Goal: Transaction & Acquisition: Book appointment/travel/reservation

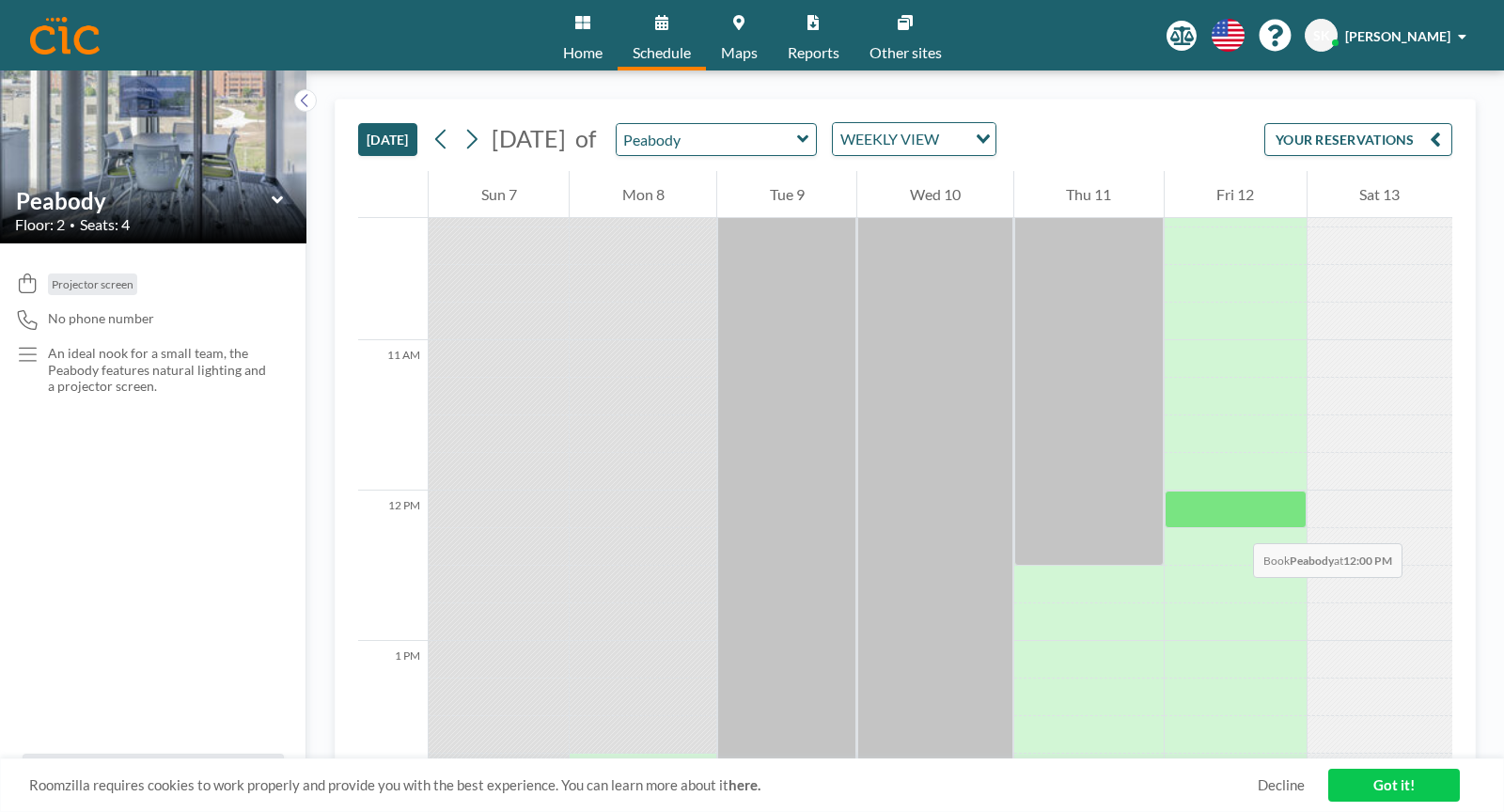
scroll to position [1533, 0]
click at [771, 144] on input "text" at bounding box center [707, 139] width 181 height 31
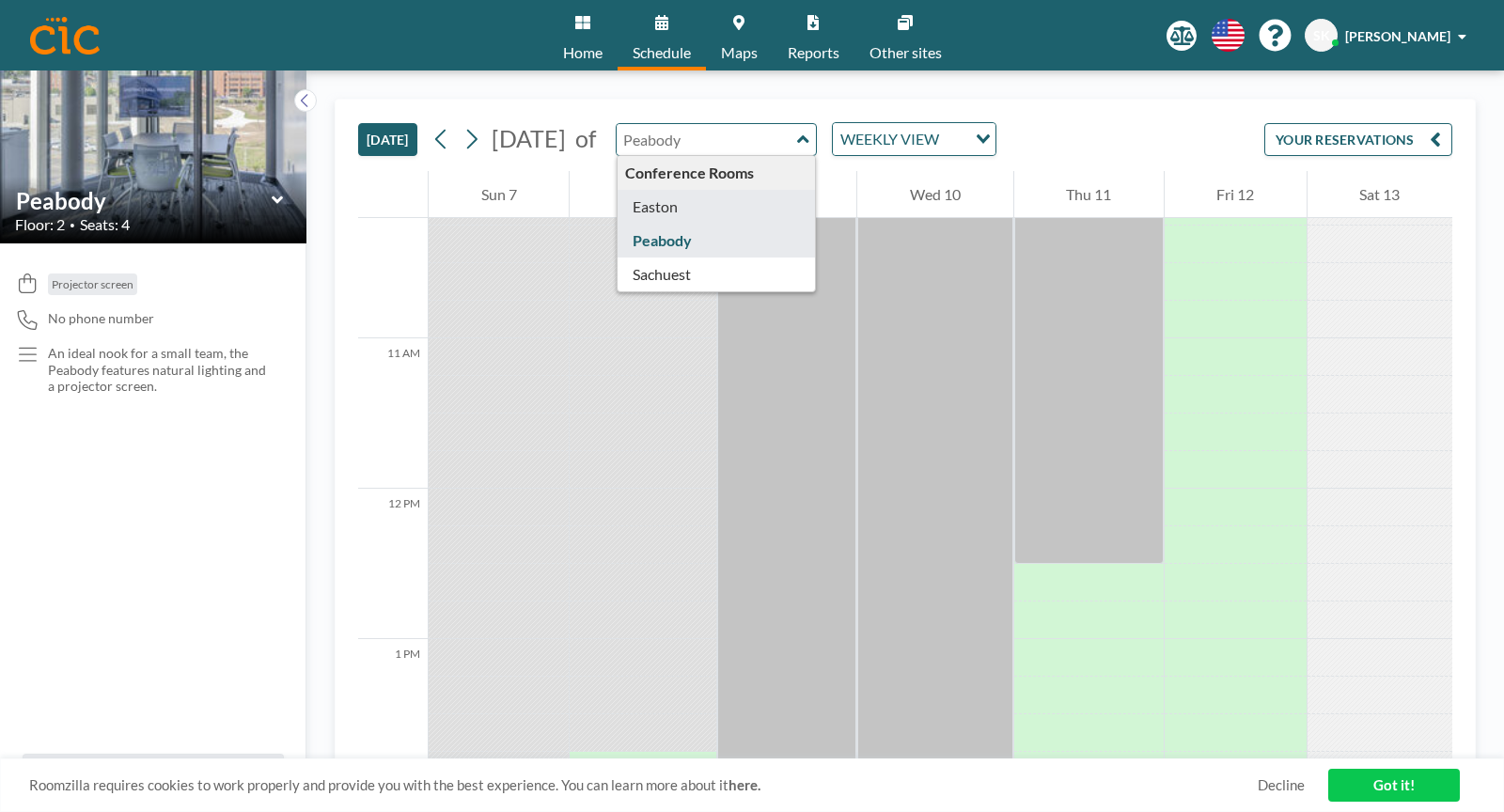
type input "Easton"
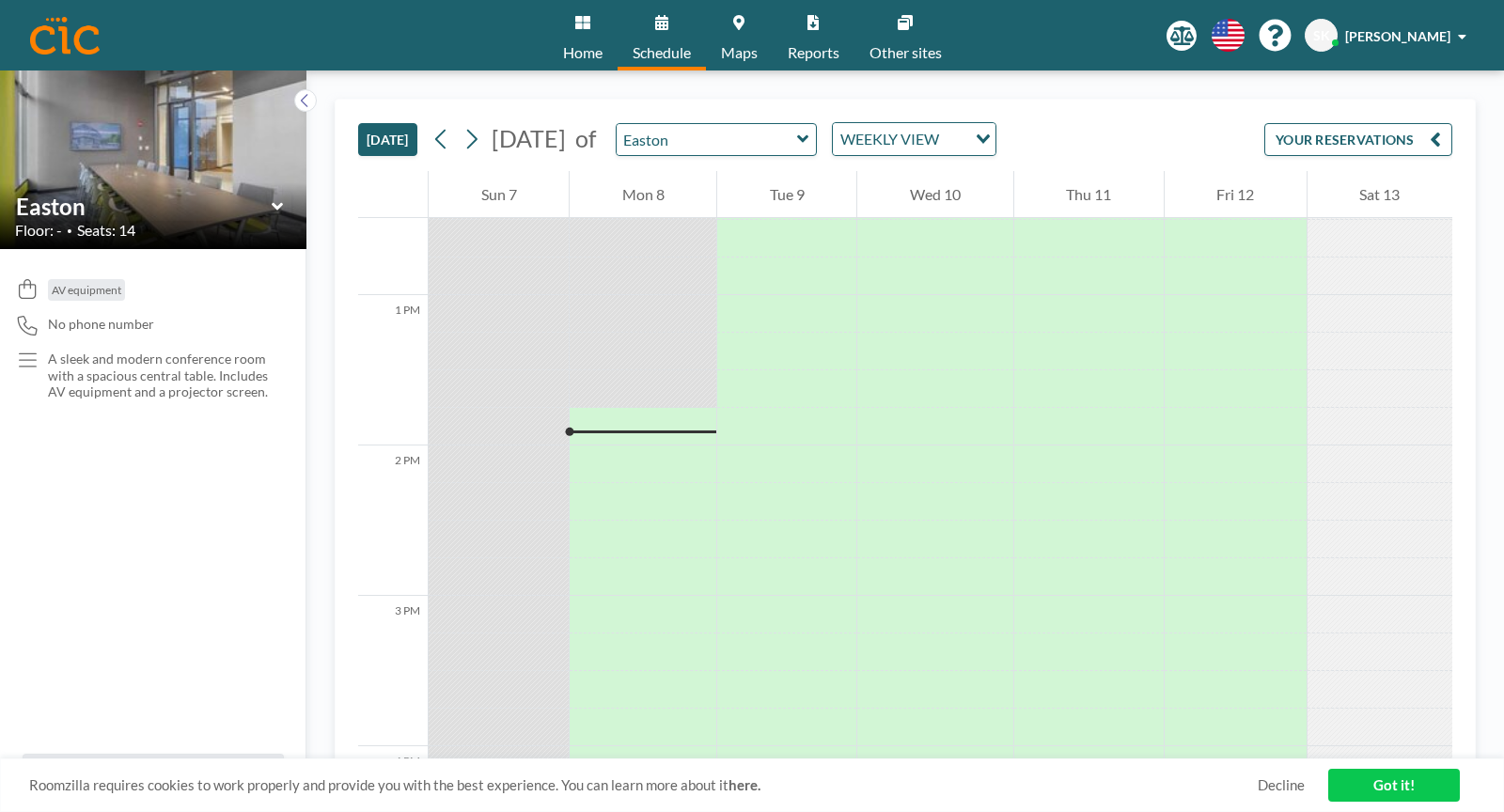
scroll to position [2029, 0]
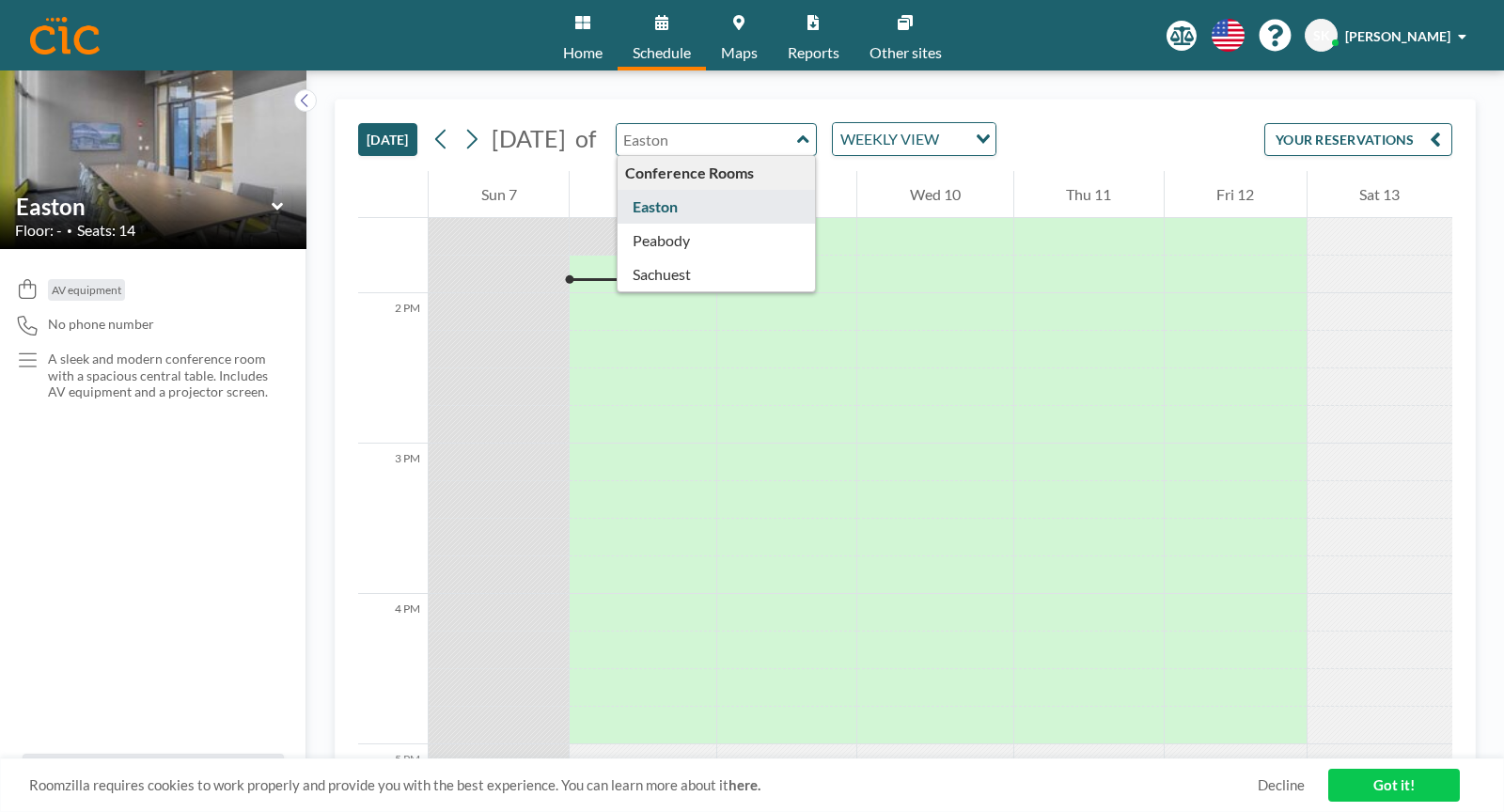
click at [759, 143] on input "text" at bounding box center [707, 139] width 181 height 31
type input "Sachuest"
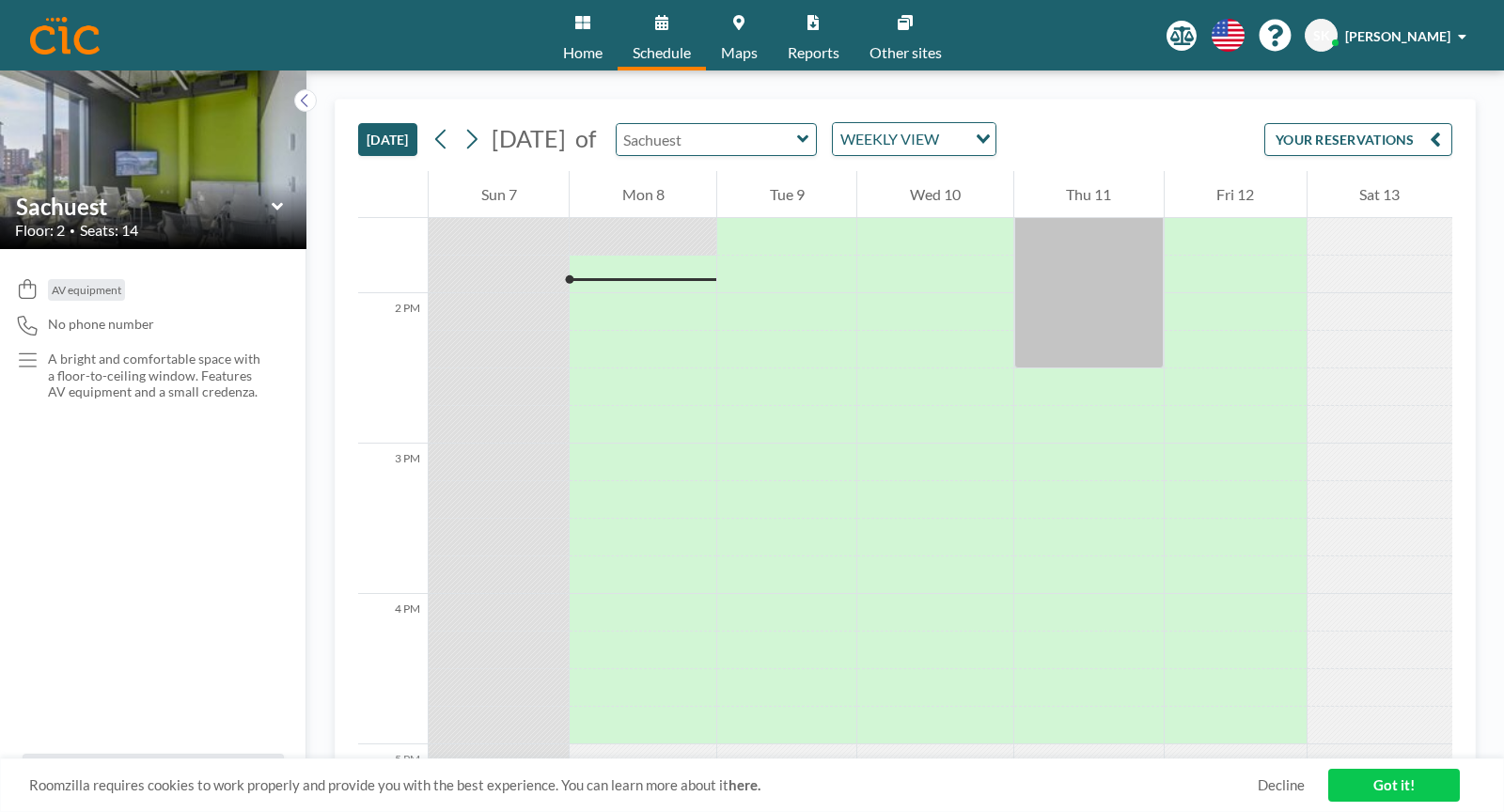
click at [767, 136] on input "text" at bounding box center [707, 139] width 181 height 31
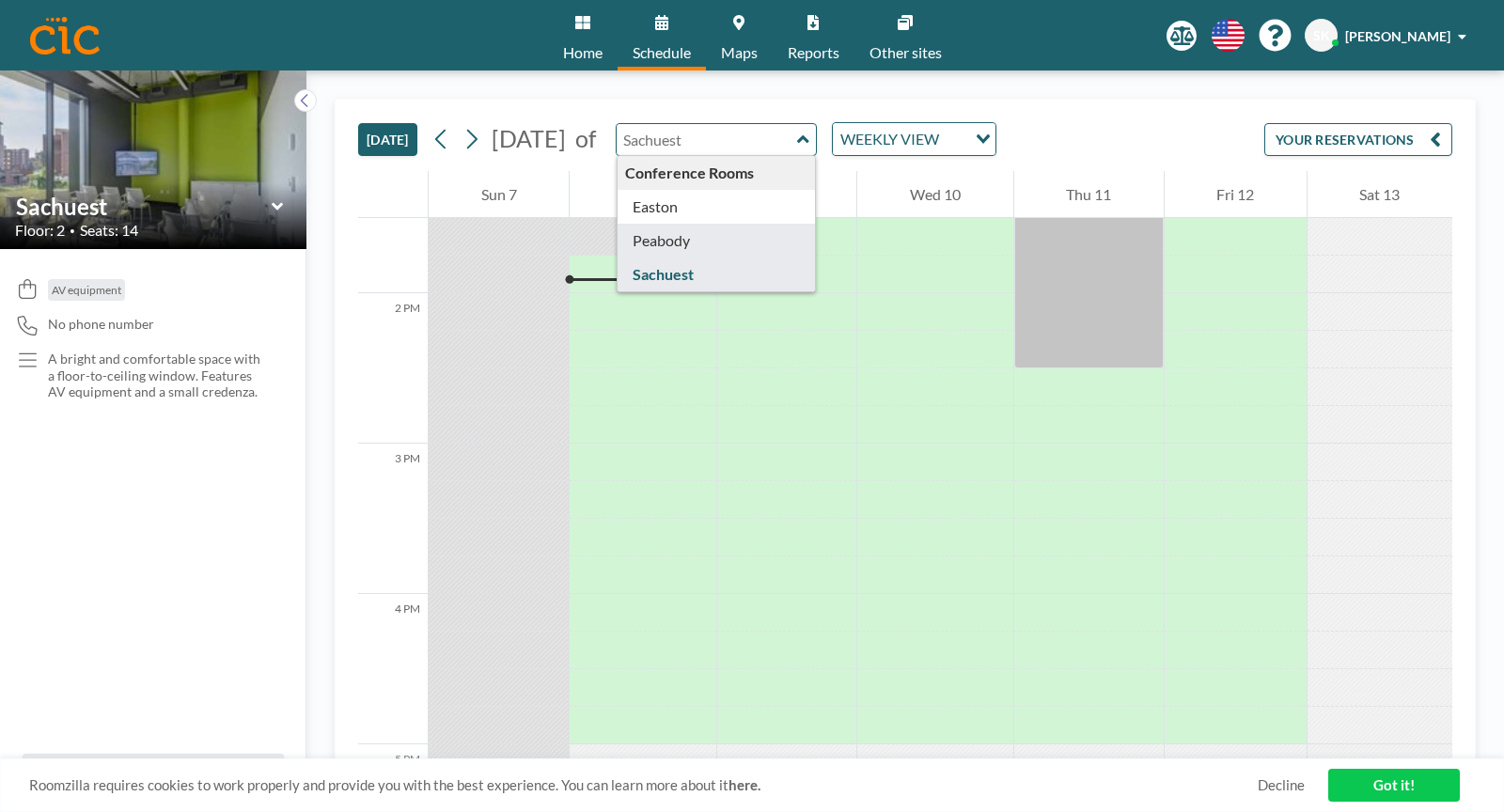
type input "Peabody"
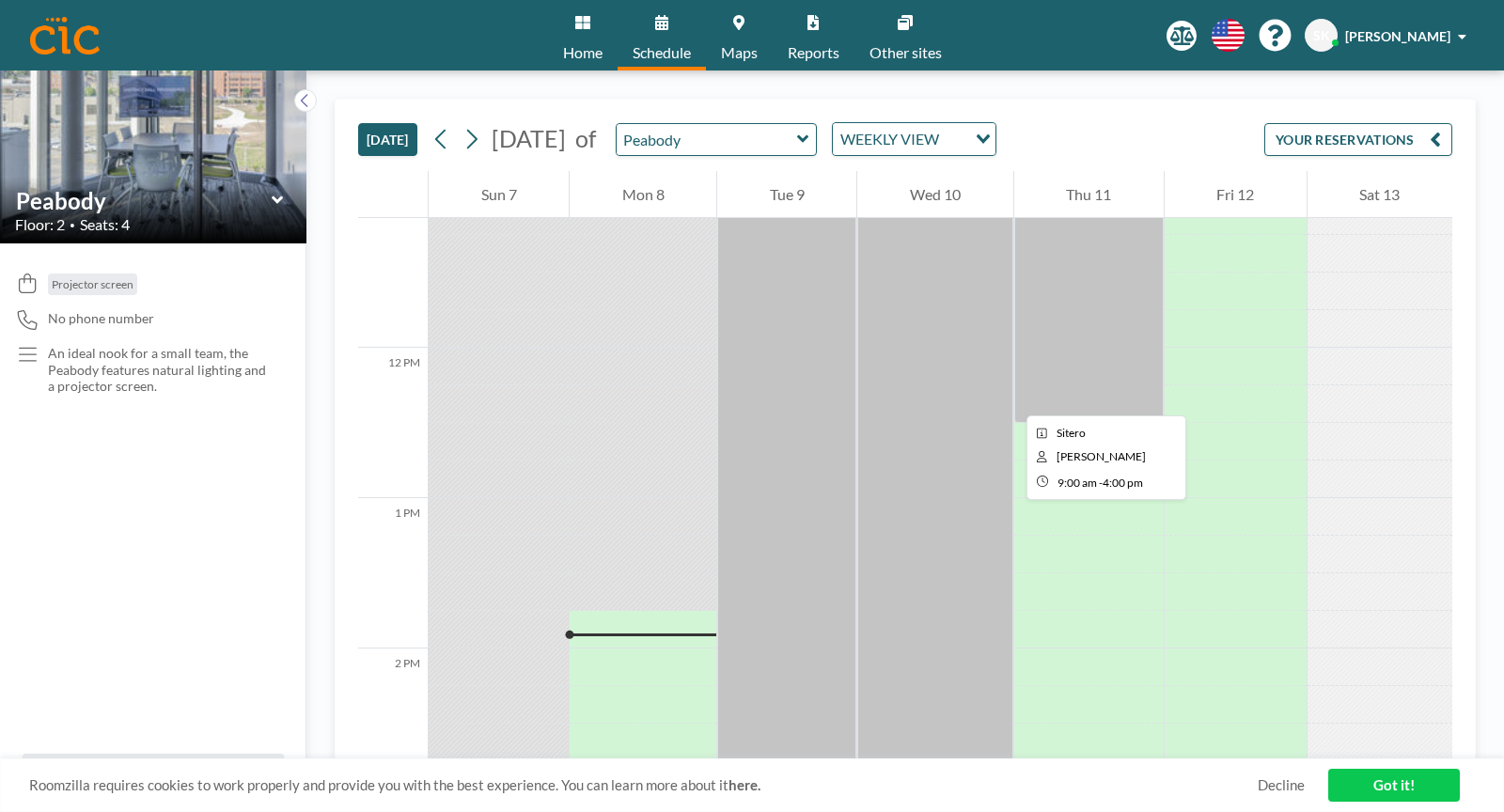
scroll to position [1697, 0]
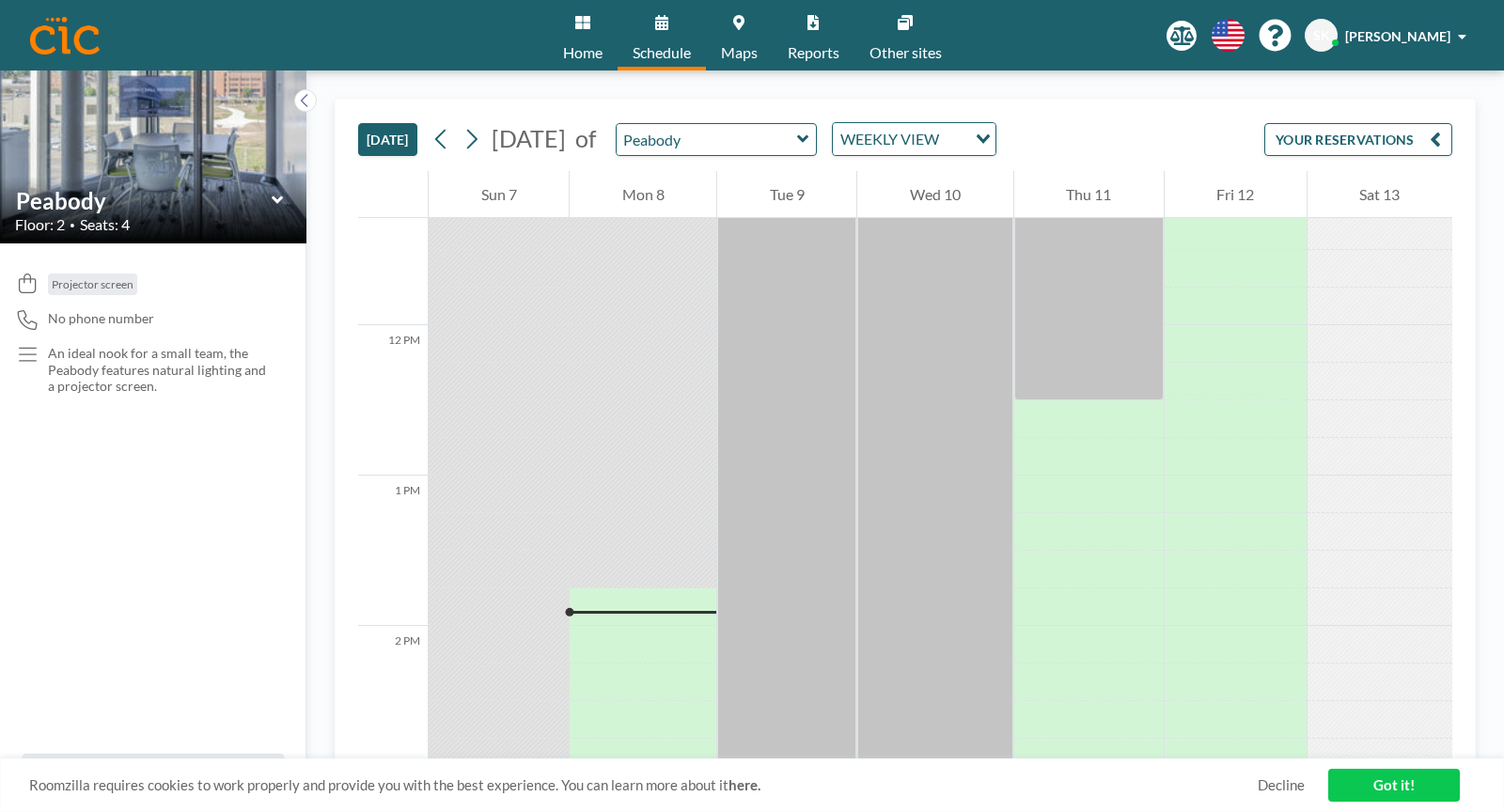
click at [1340, 138] on button "YOUR RESERVATIONS" at bounding box center [1358, 139] width 188 height 33
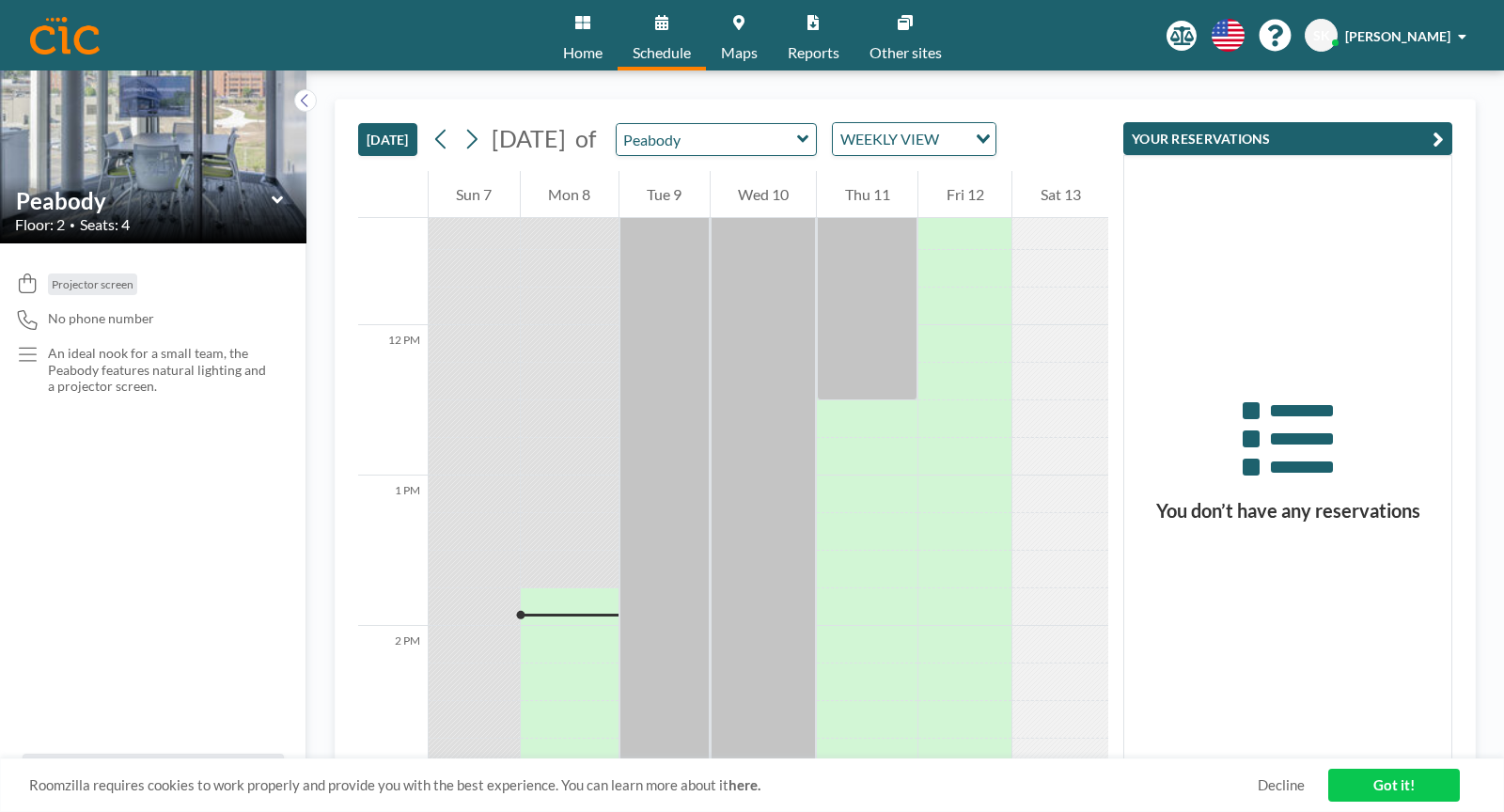
click at [580, 45] on span "Home" at bounding box center [583, 52] width 40 height 15
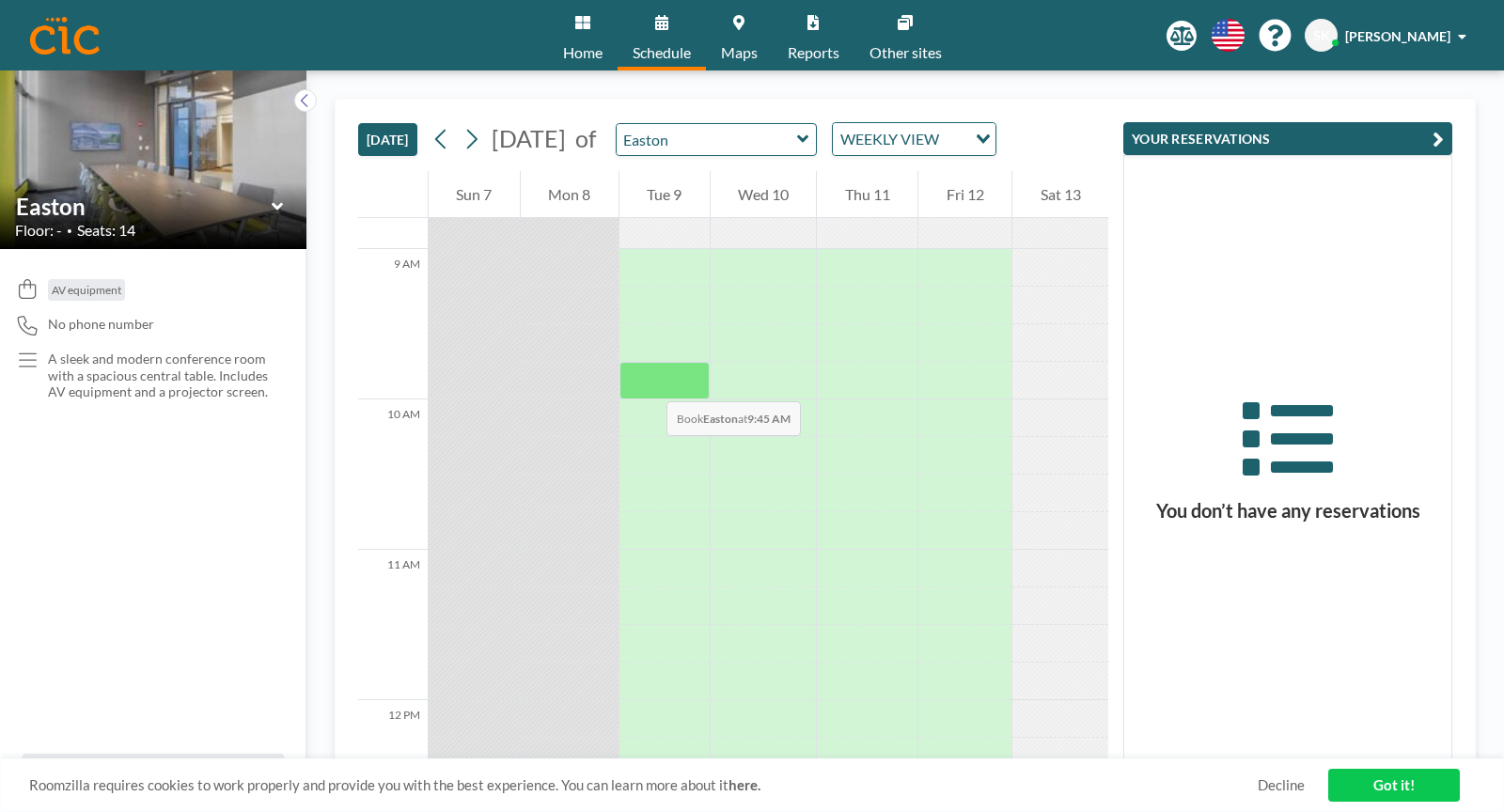
scroll to position [1327, 0]
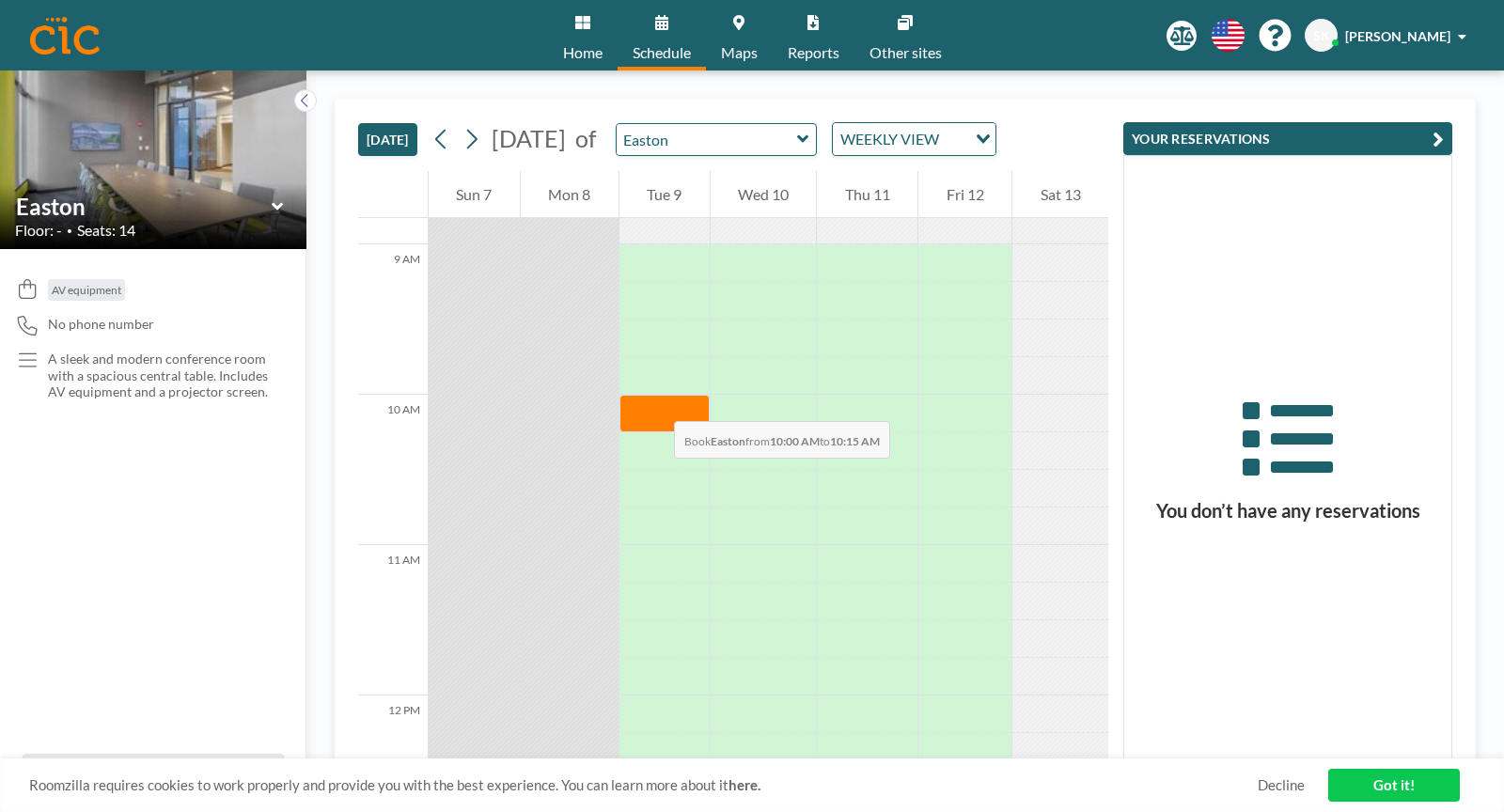
click at [655, 402] on div at bounding box center [665, 414] width 90 height 38
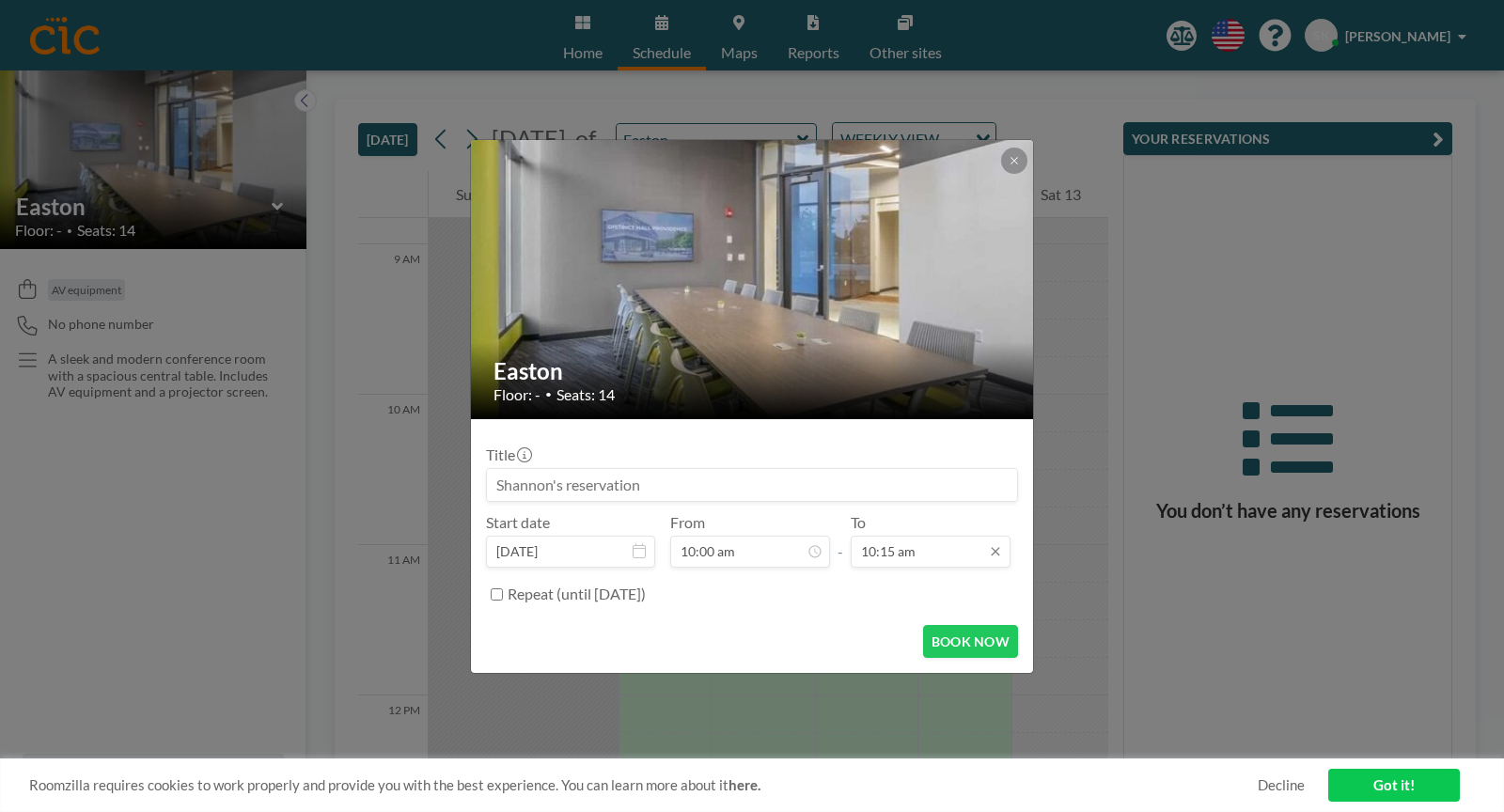
scroll to position [167, 0]
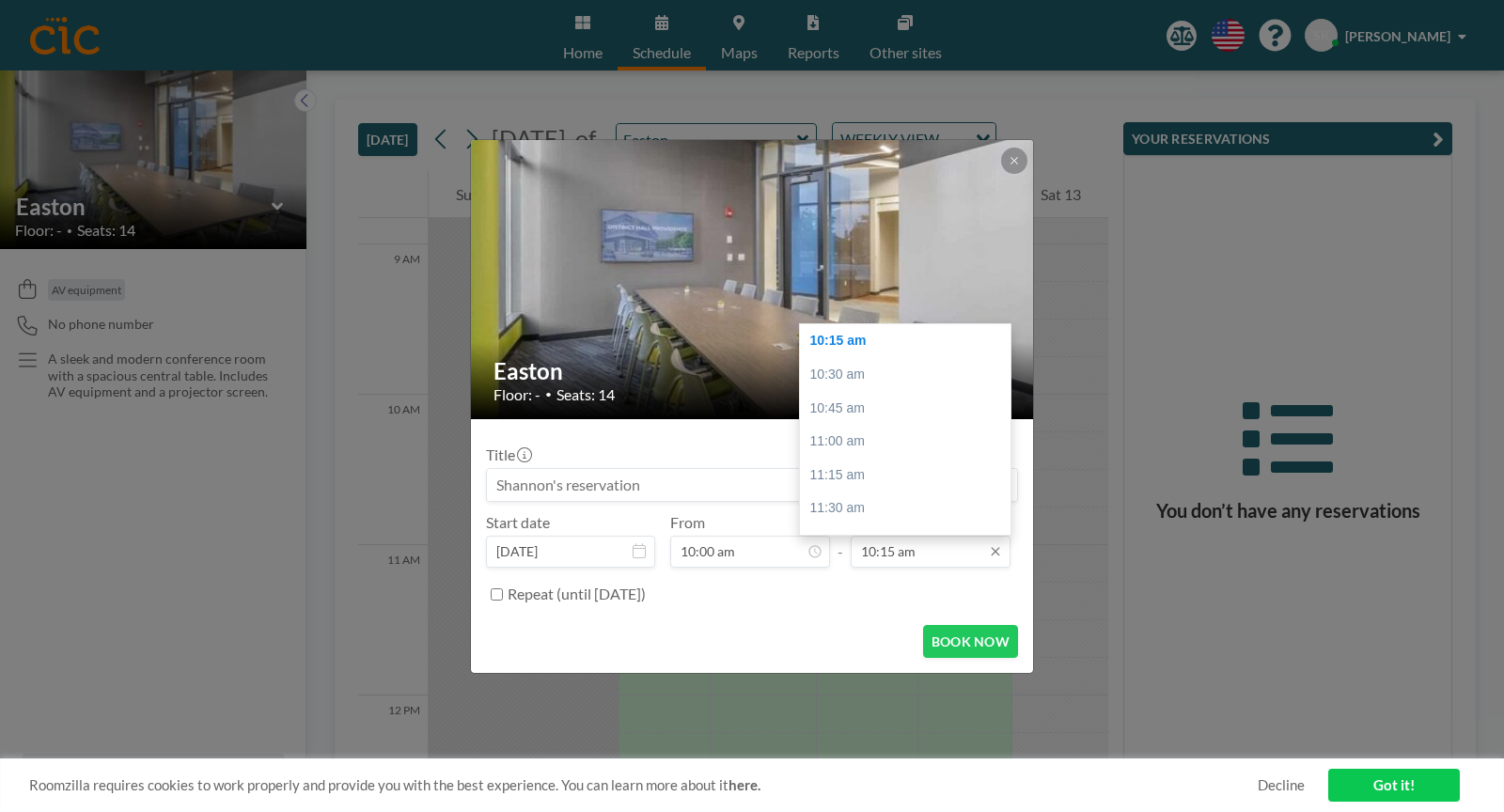
click at [913, 557] on input "10:15 am" at bounding box center [930, 552] width 160 height 32
click at [843, 446] on div "11:00 am" at bounding box center [905, 442] width 211 height 34
type input "11:00 am"
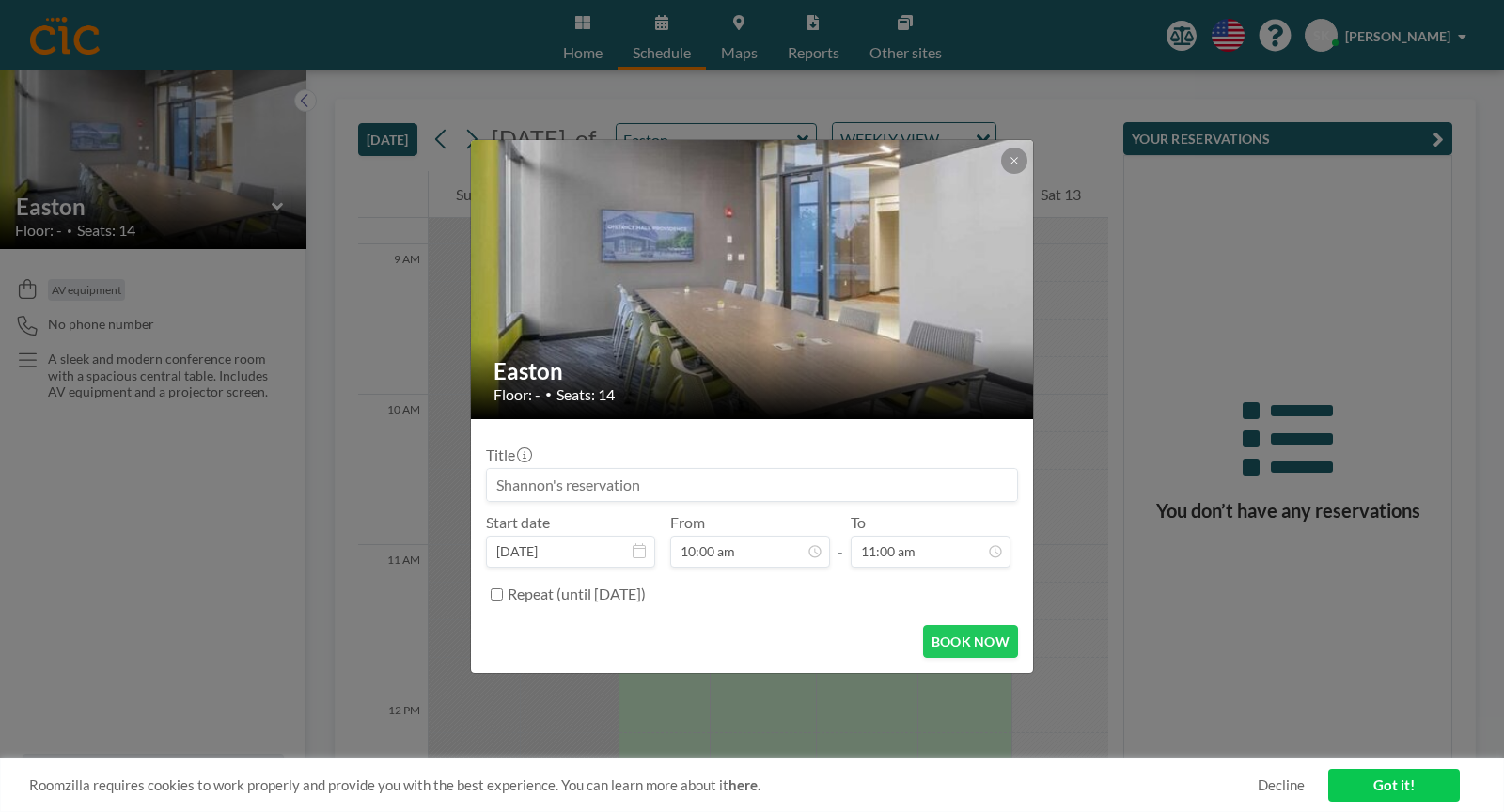
click at [596, 477] on input at bounding box center [752, 485] width 530 height 32
type input "Providence Tourism Council"
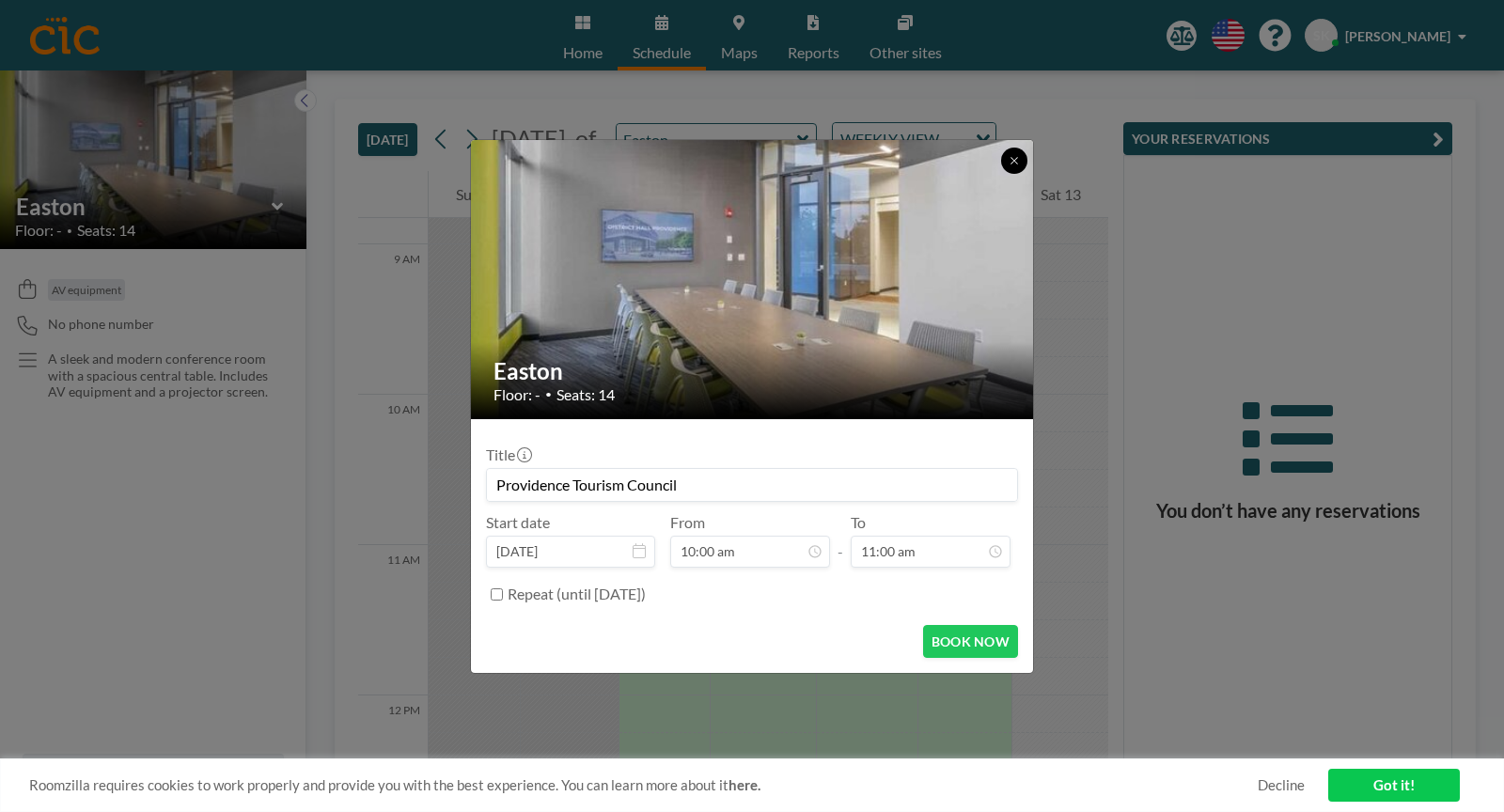
click at [1014, 162] on icon at bounding box center [1013, 160] width 7 height 7
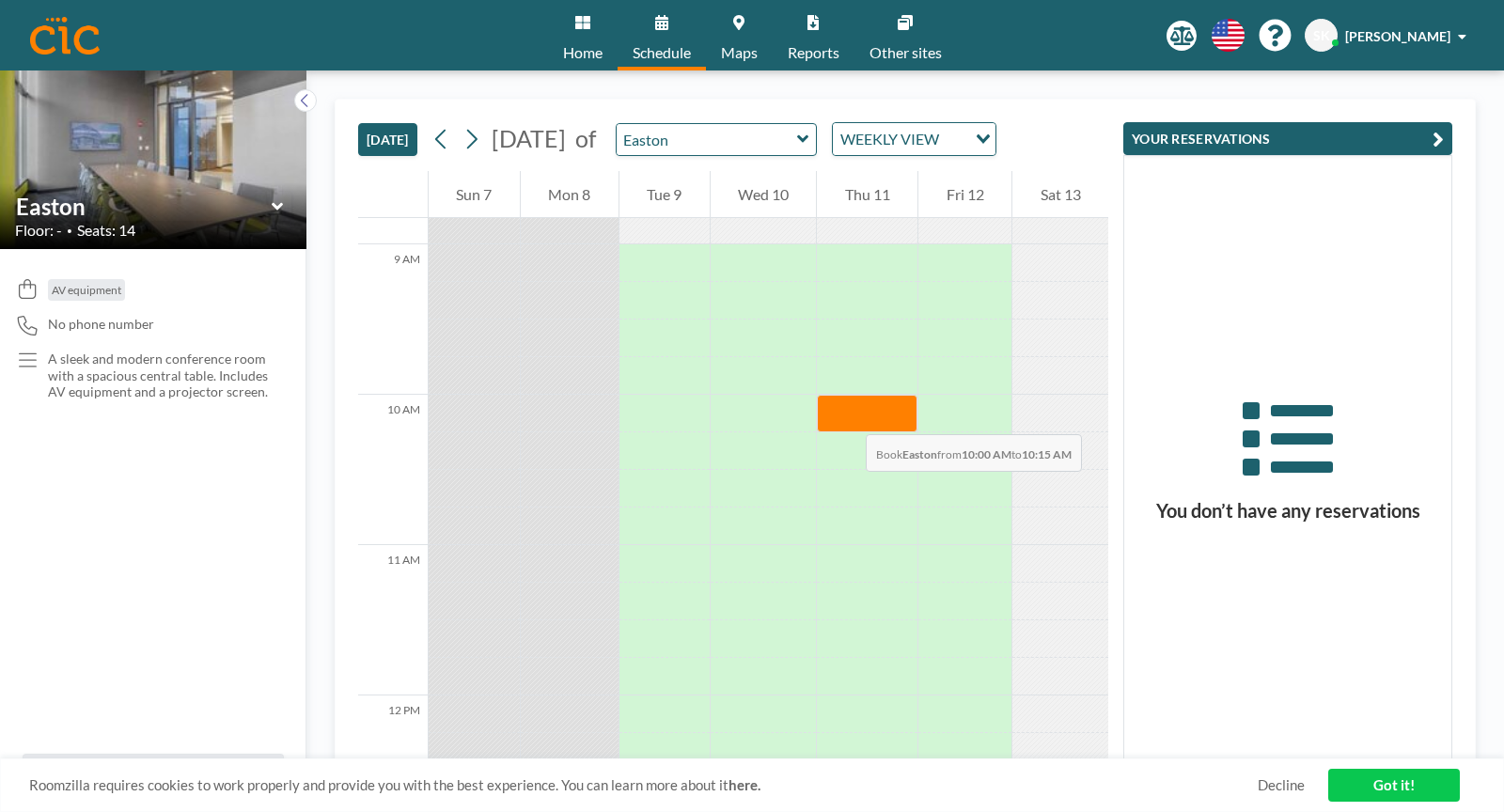
click at [847, 415] on div at bounding box center [866, 414] width 101 height 38
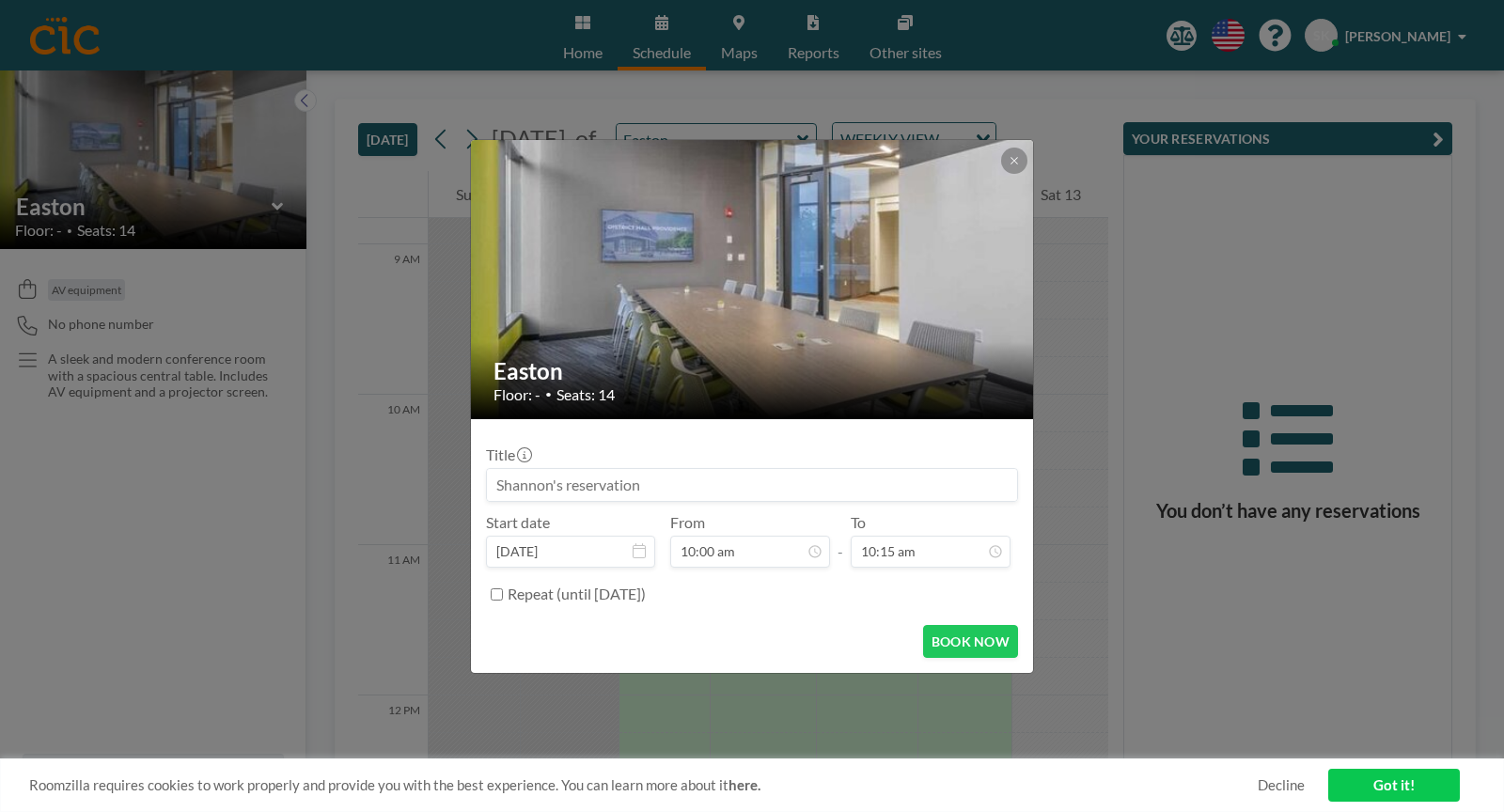
scroll to position [134, 0]
click at [524, 474] on input at bounding box center [752, 485] width 530 height 32
click at [524, 472] on input at bounding box center [752, 485] width 530 height 32
type input "PTC Boo"
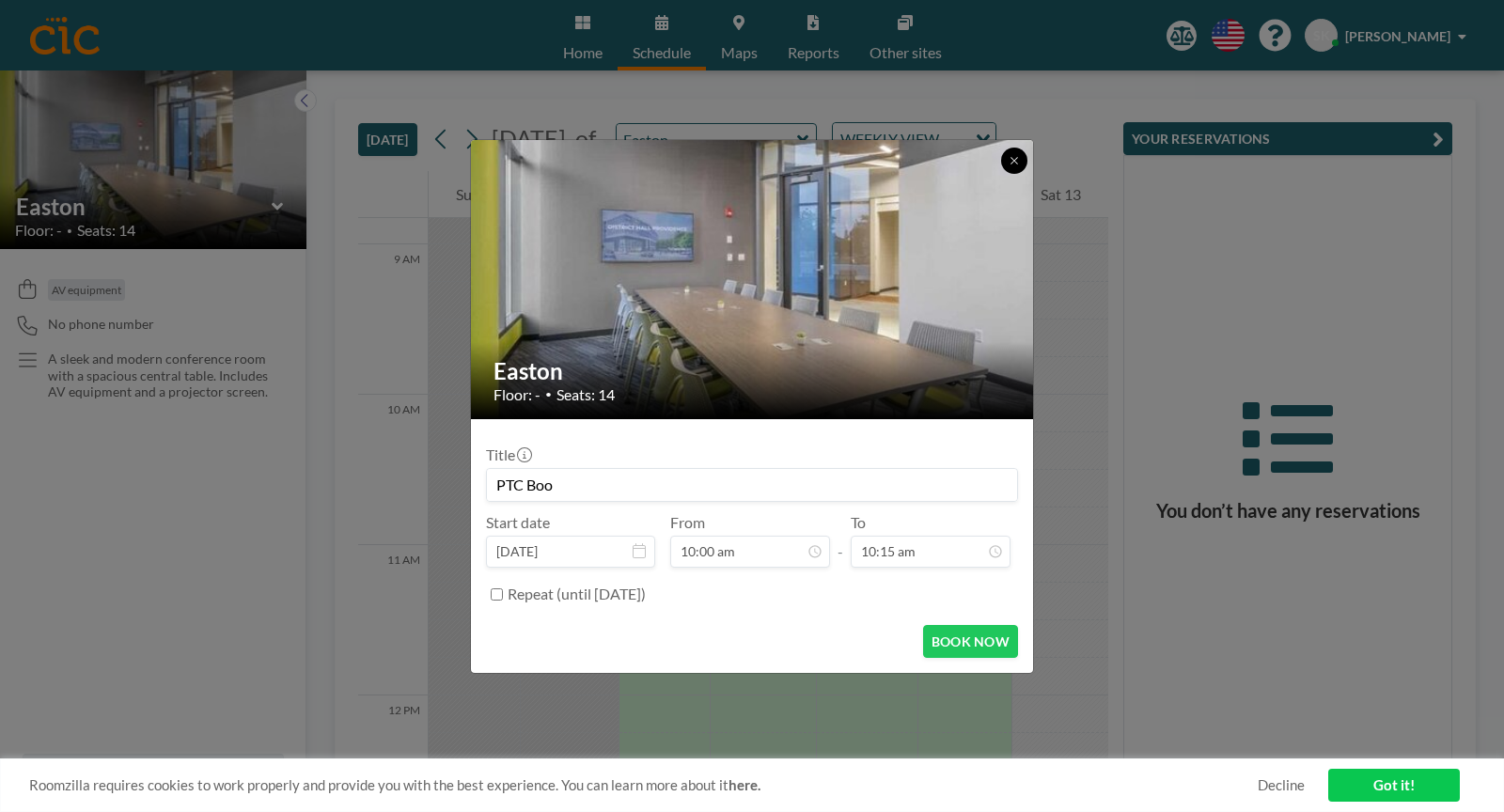
click at [1017, 163] on icon at bounding box center [1014, 160] width 11 height 11
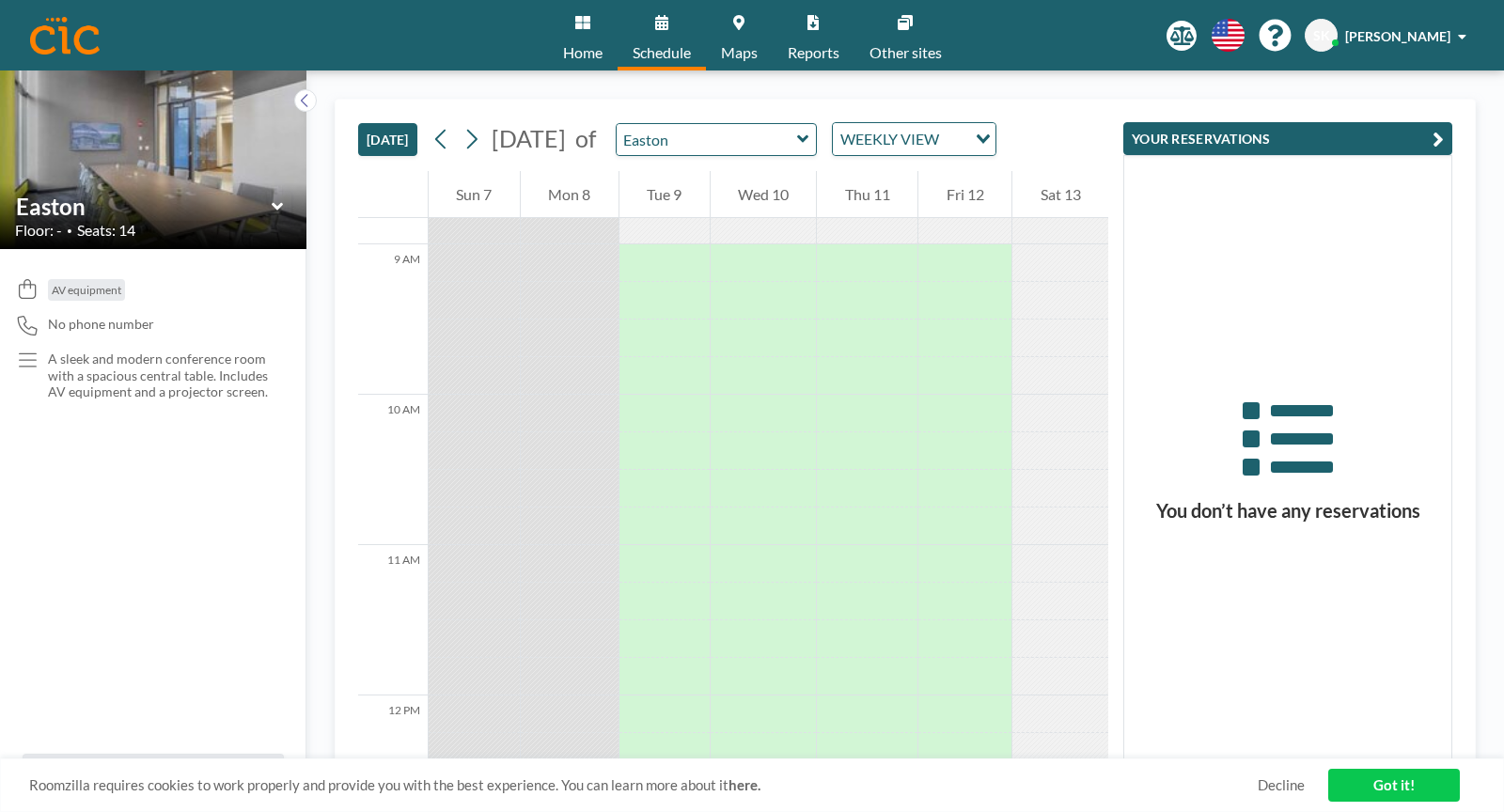
click at [814, 41] on link "Reports" at bounding box center [813, 35] width 82 height 71
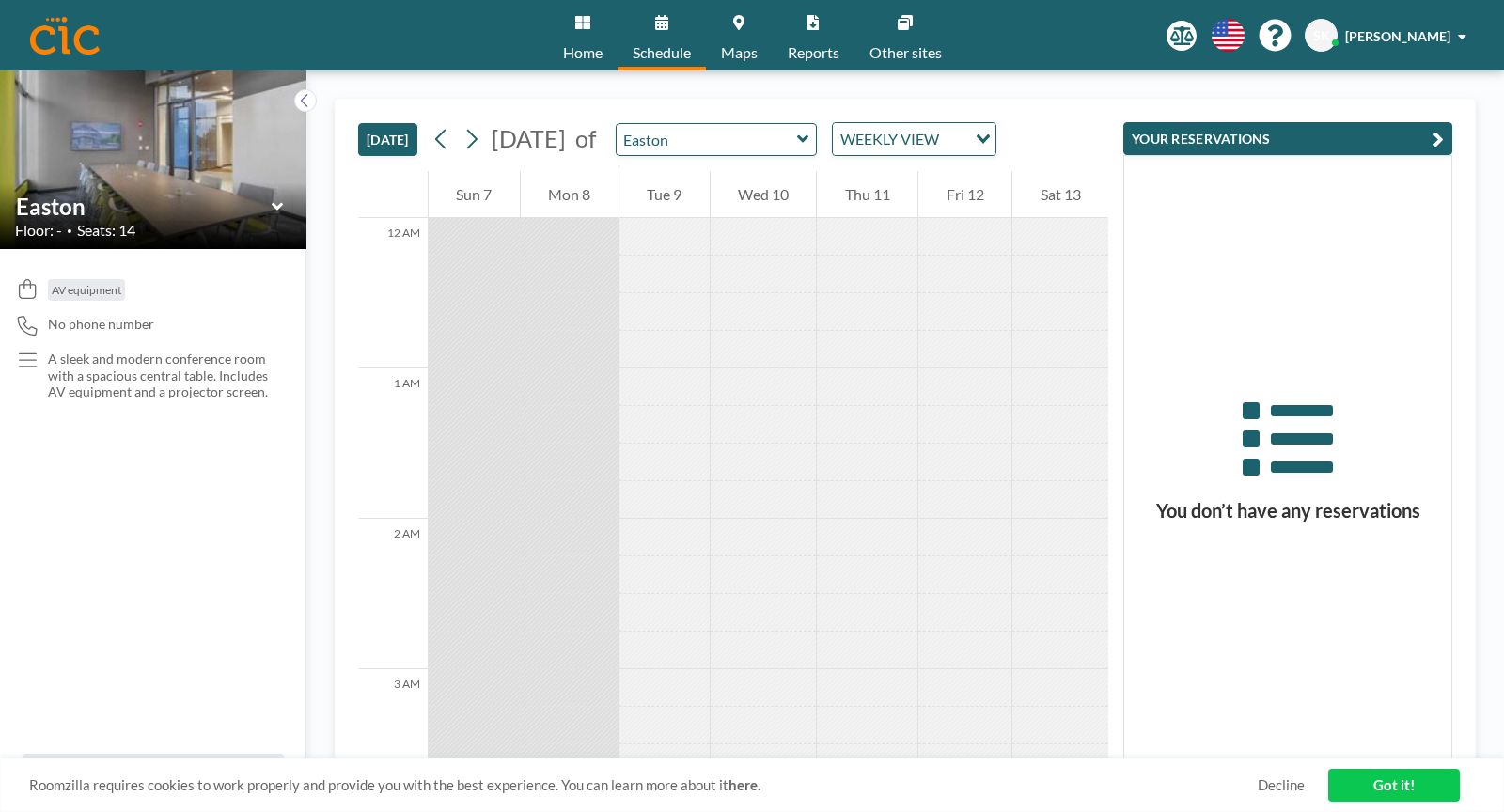
scroll to position [2029, 0]
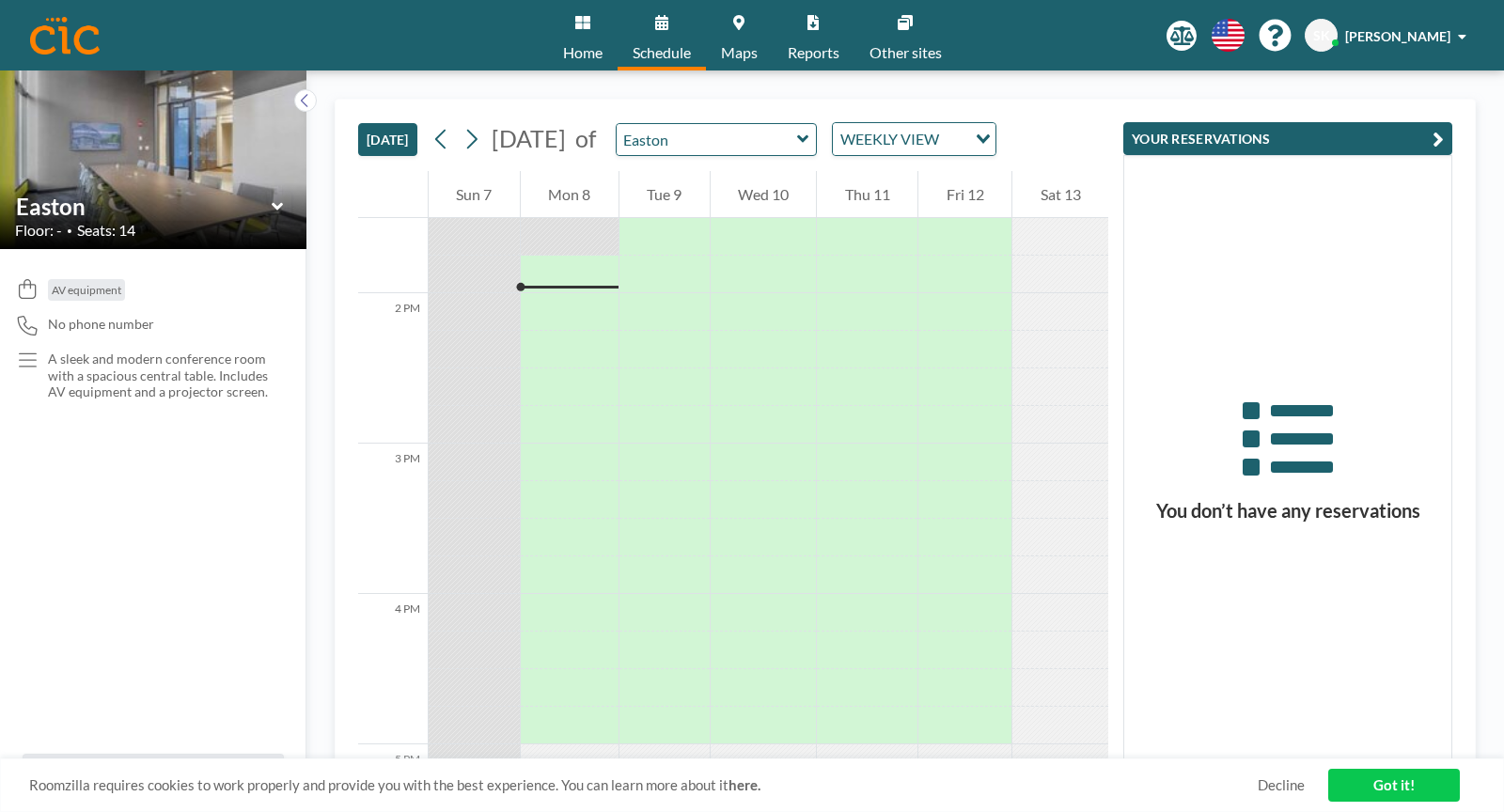
click at [1392, 791] on link "Got it!" at bounding box center [1394, 784] width 132 height 33
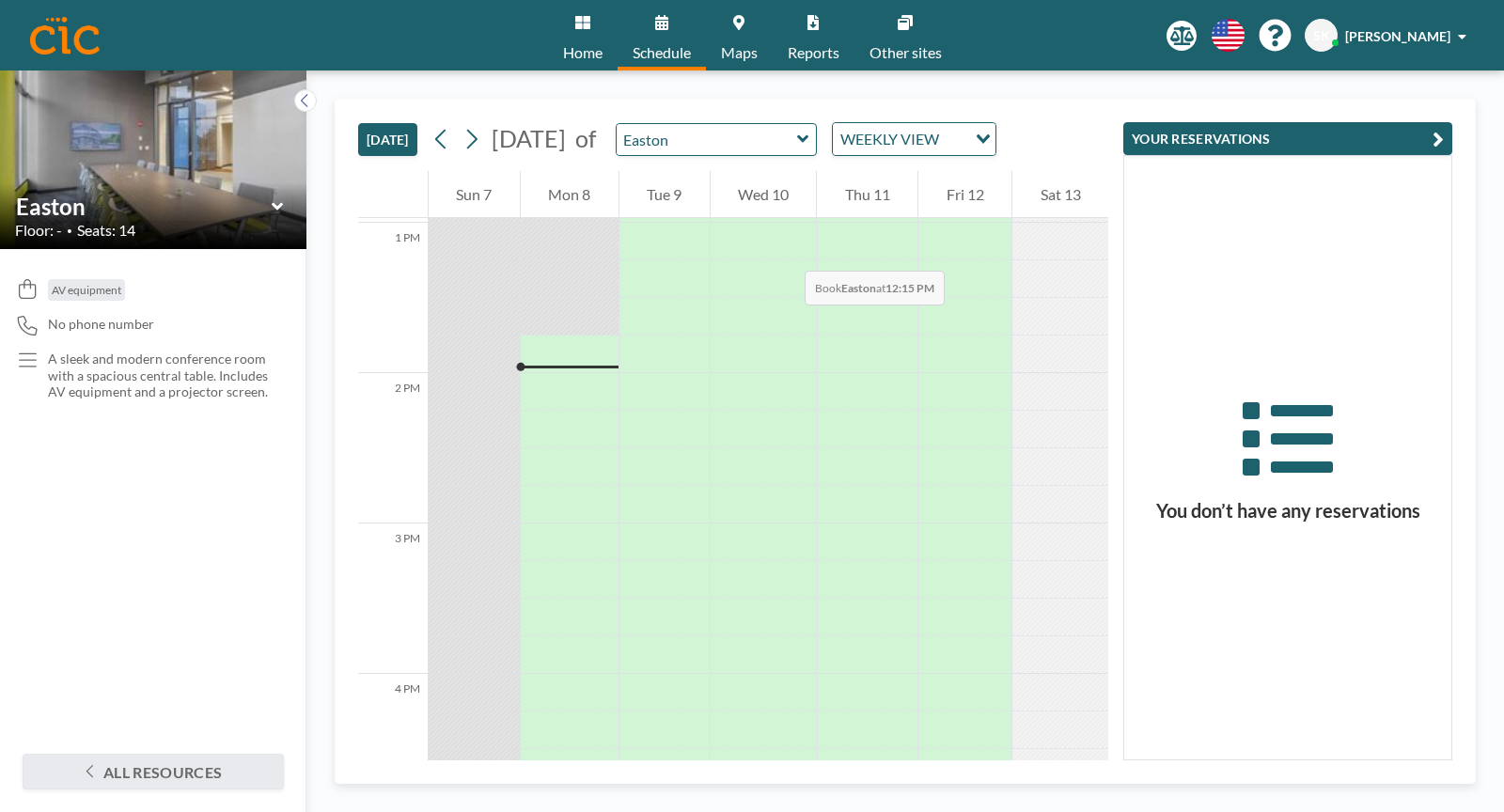
scroll to position [1569, 0]
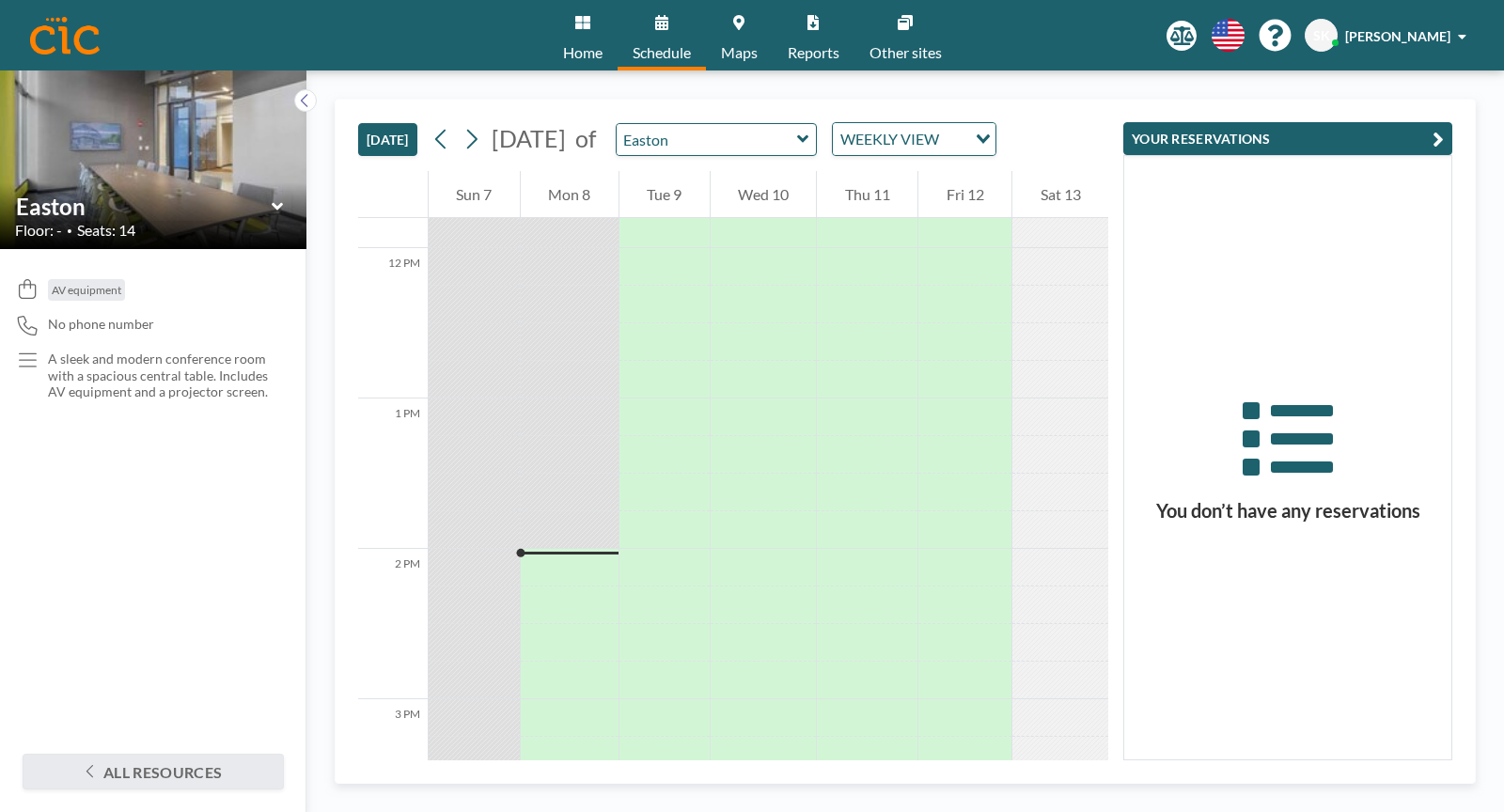
scroll to position [2067, 0]
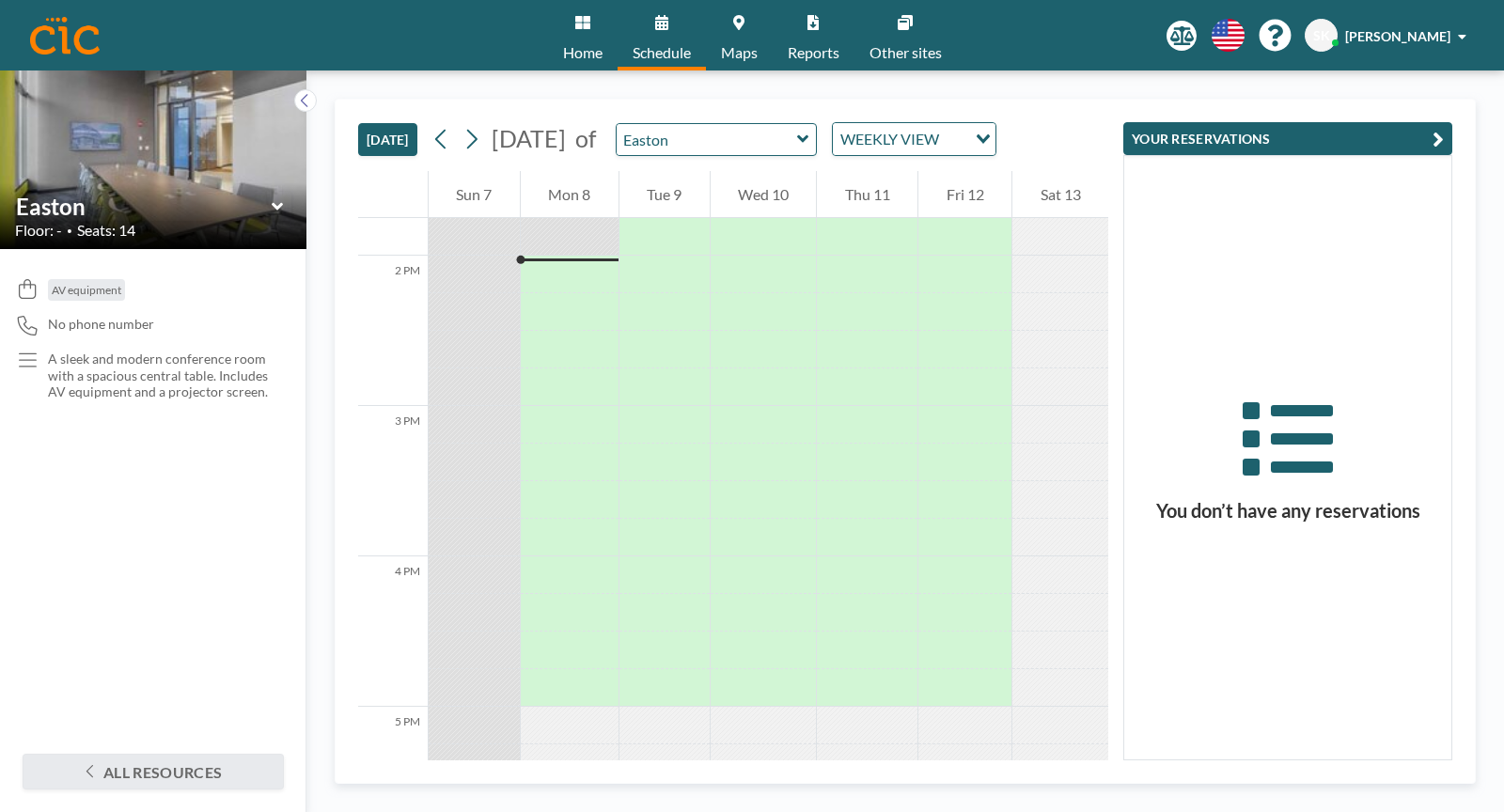
click at [563, 45] on span "Home" at bounding box center [583, 52] width 40 height 15
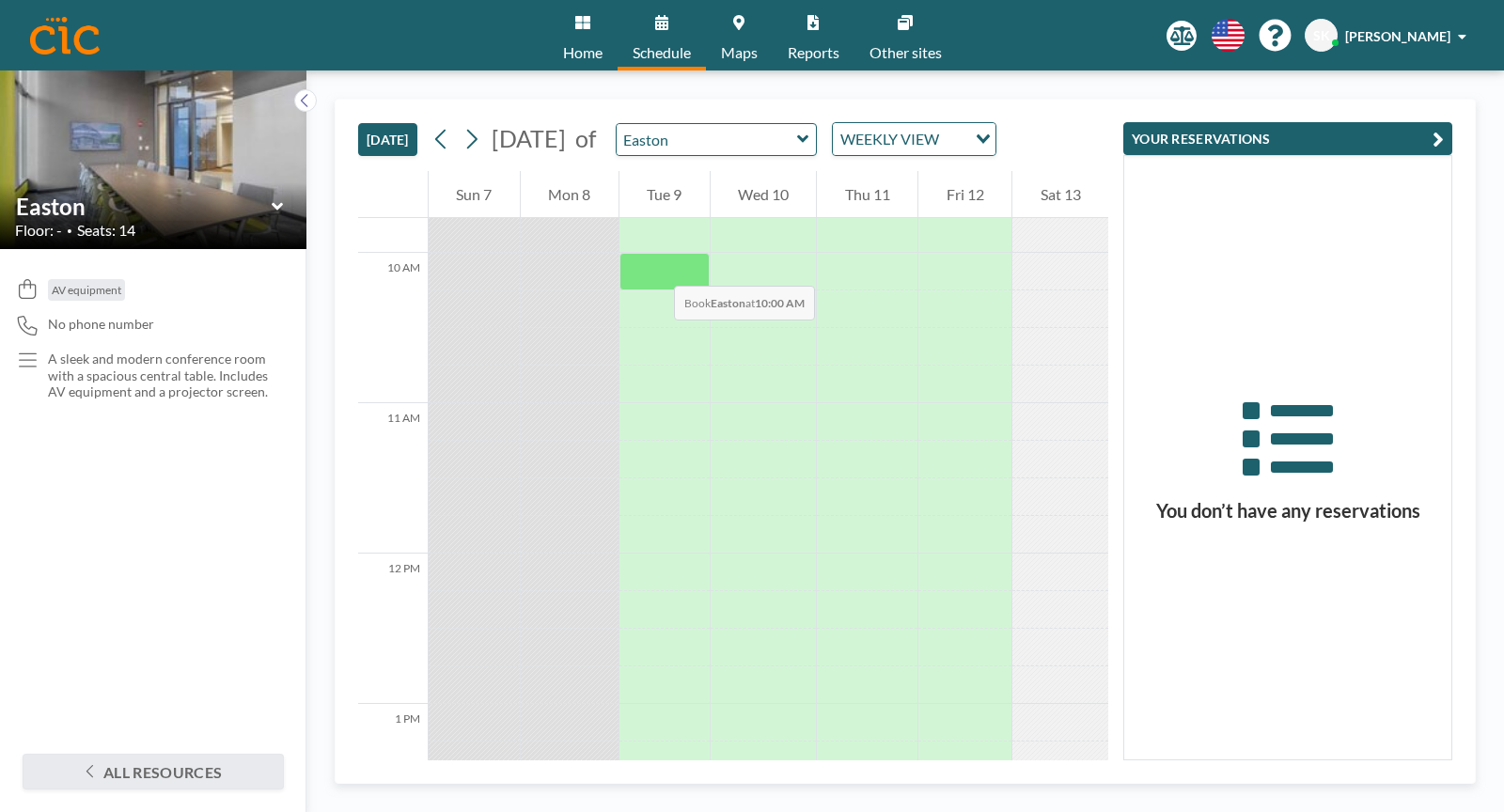
scroll to position [1467, 0]
click at [655, 266] on div at bounding box center [665, 272] width 90 height 38
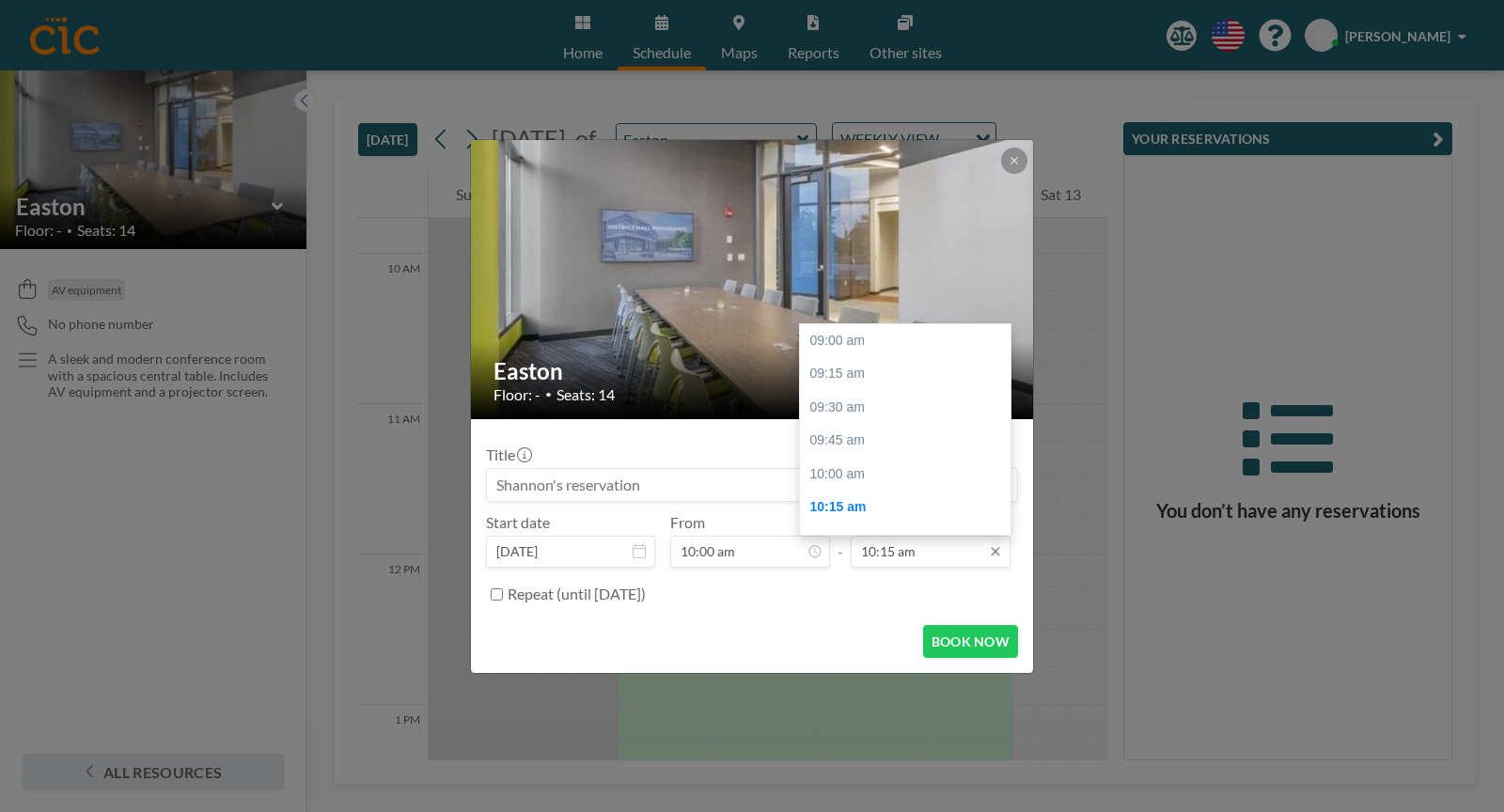
scroll to position [167, 0]
click at [825, 444] on div "11:00 am" at bounding box center [905, 442] width 211 height 34
type input "11:00 am"
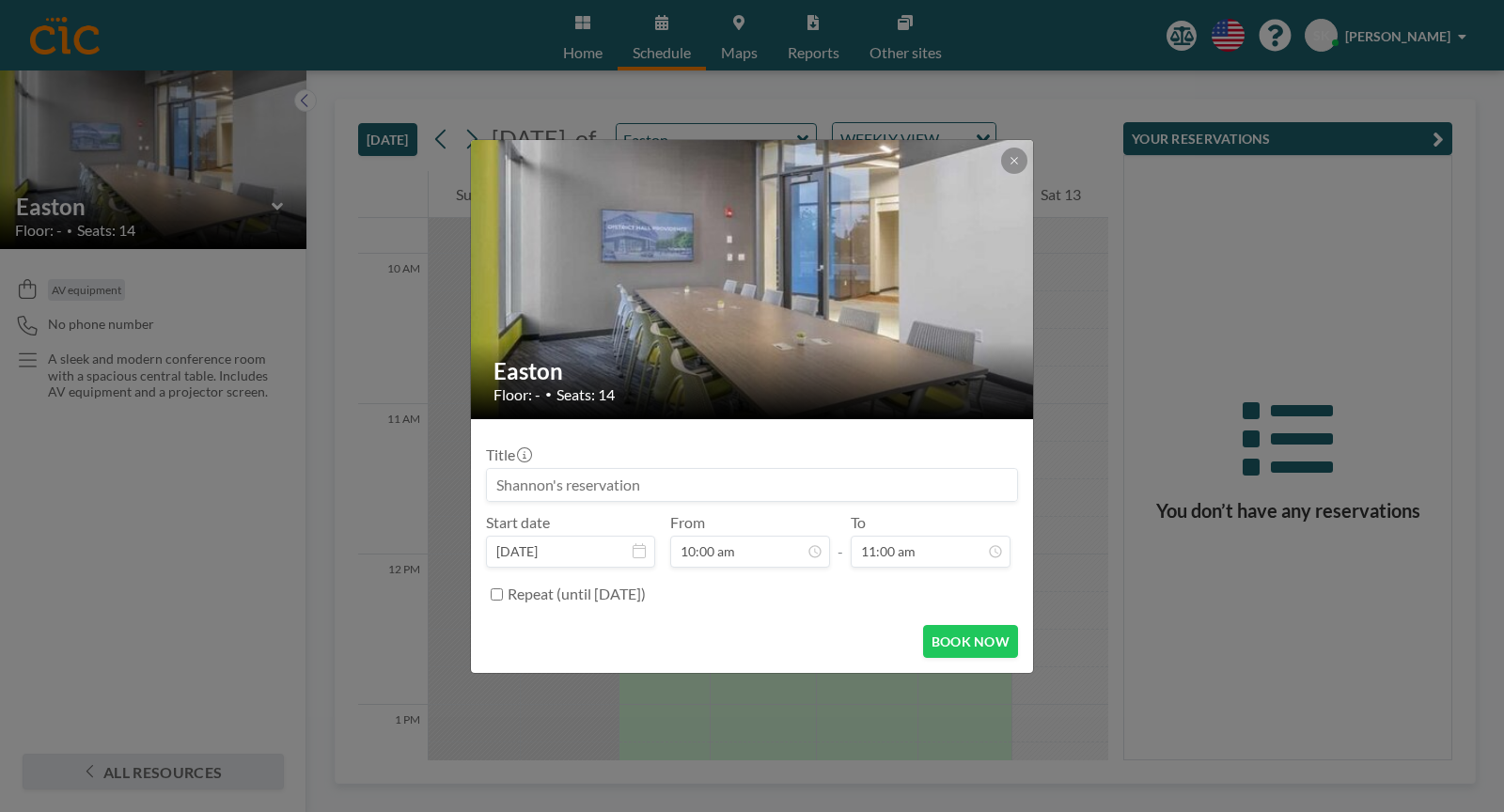
scroll to position [134, 0]
click at [623, 483] on input at bounding box center [752, 485] width 530 height 32
type input "Providence Tourism Council"
click at [973, 645] on button "BOOK NOW" at bounding box center [970, 640] width 95 height 33
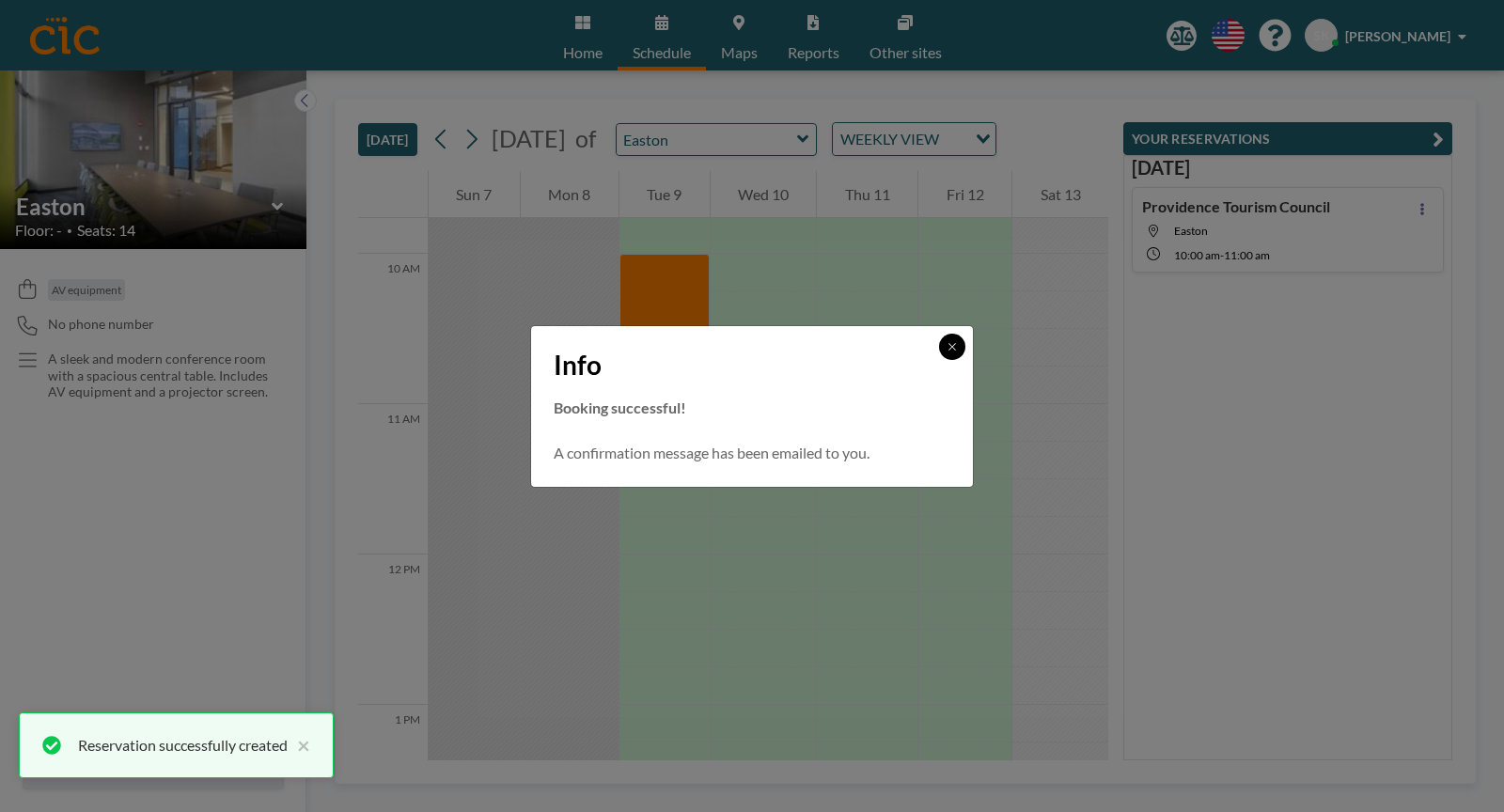
click at [947, 351] on icon at bounding box center [951, 346] width 11 height 11
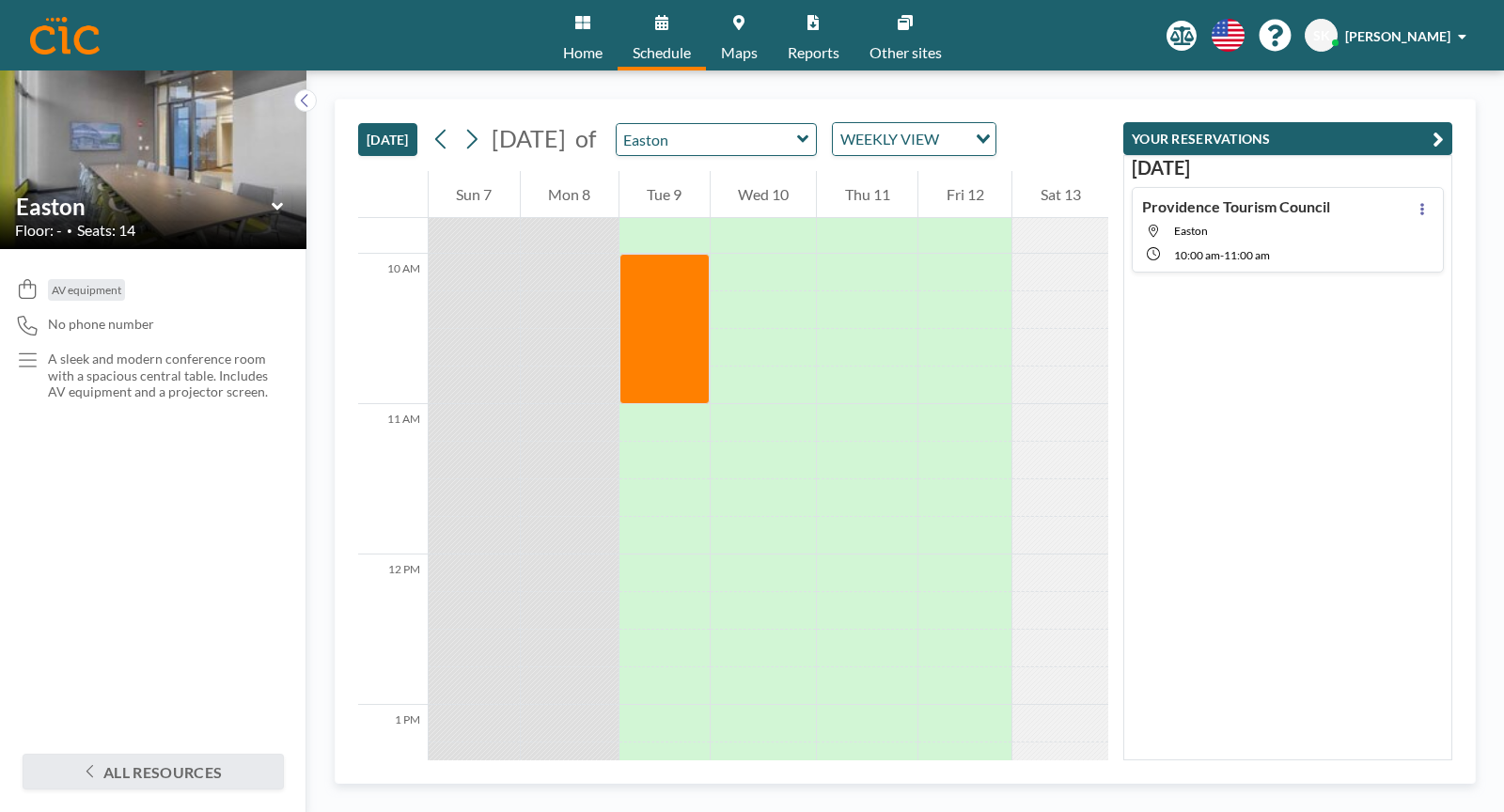
click at [1266, 248] on span "11:00 AM" at bounding box center [1247, 255] width 46 height 14
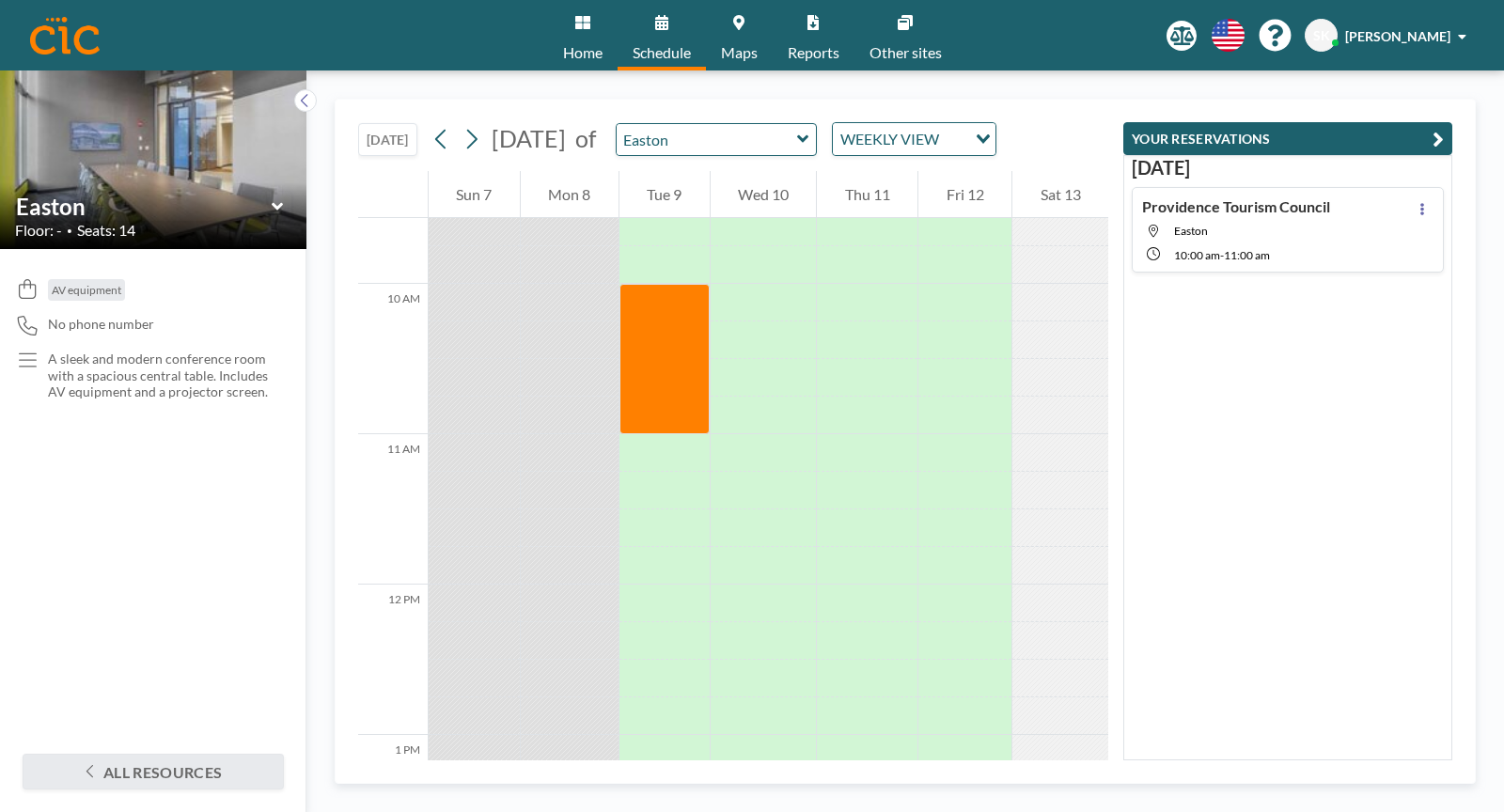
scroll to position [1434, 0]
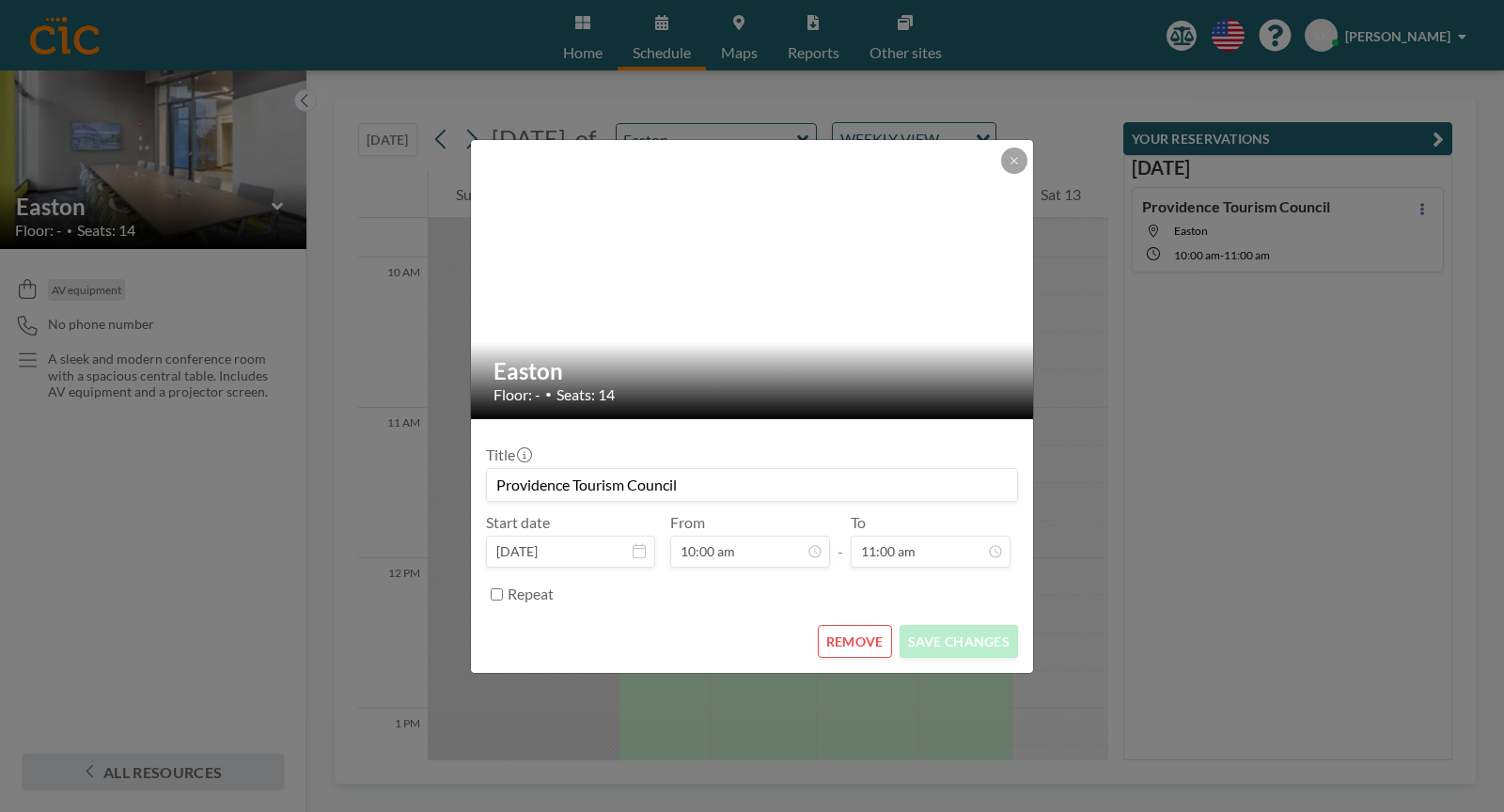
scroll to position [1465, 0]
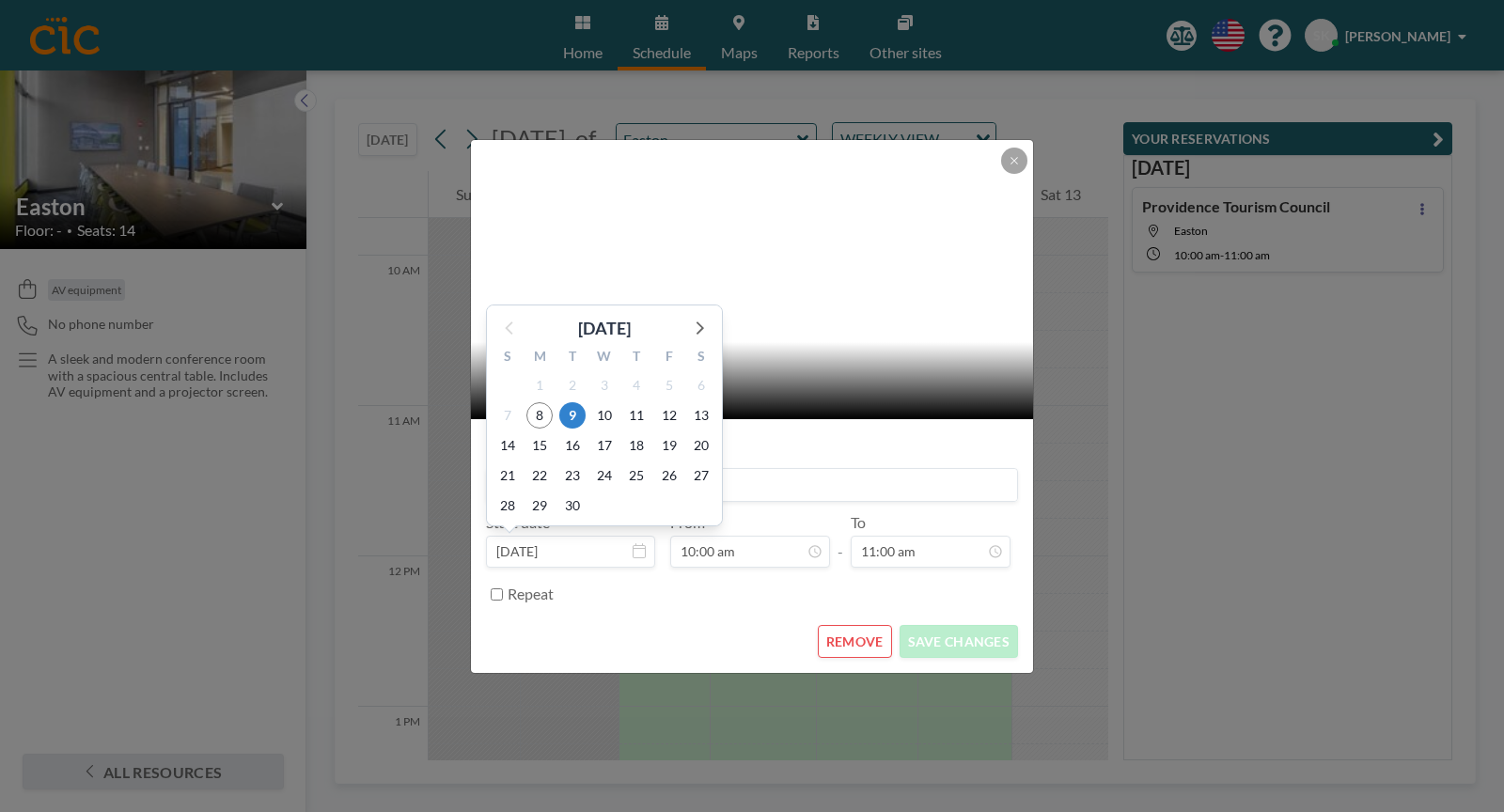
click at [538, 553] on input "[DATE]" at bounding box center [571, 552] width 170 height 32
click at [638, 418] on span "11" at bounding box center [636, 415] width 26 height 26
type input "[DATE]"
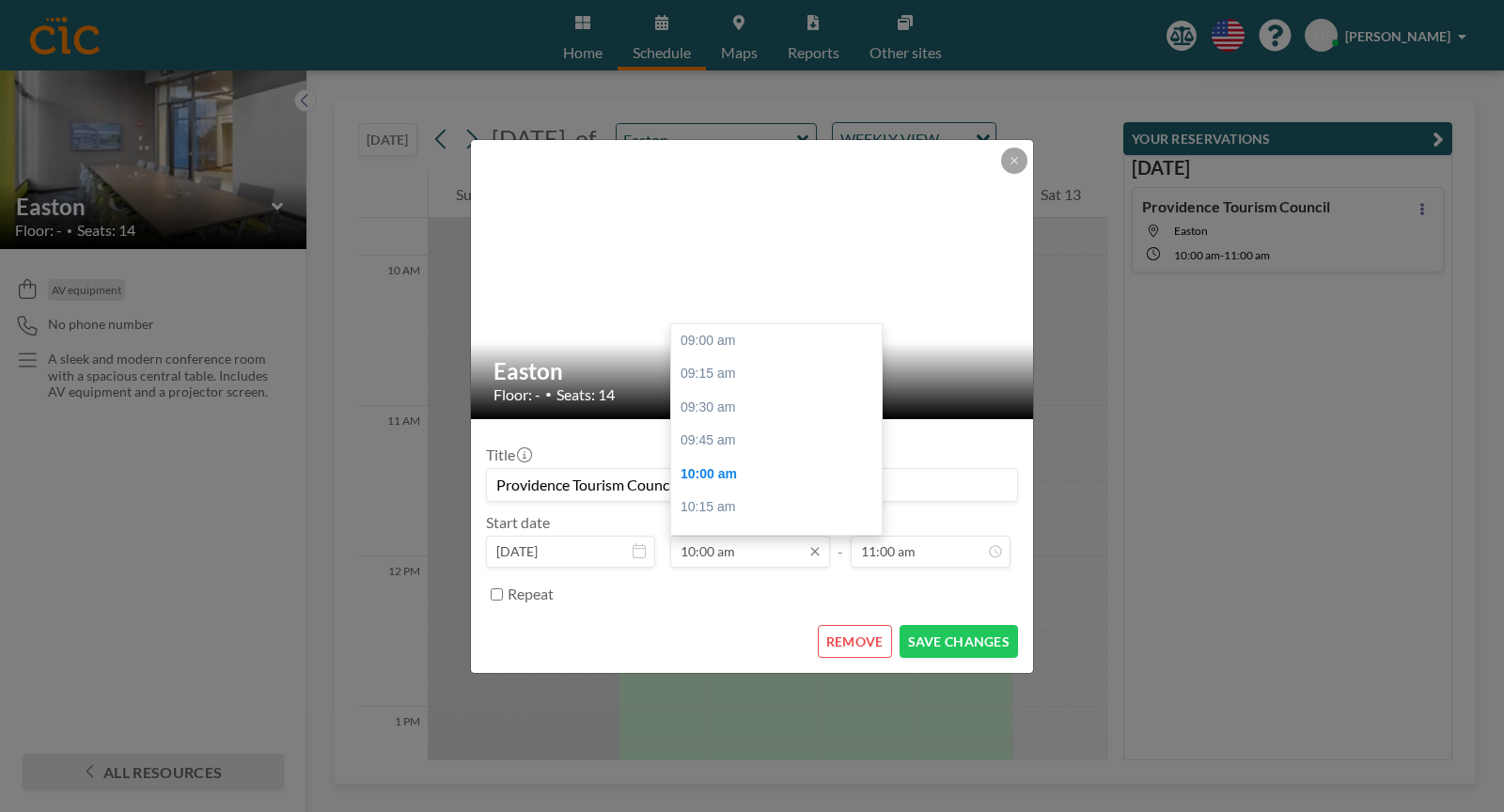
scroll to position [134, 0]
click at [732, 557] on input "10:00 am" at bounding box center [751, 552] width 160 height 32
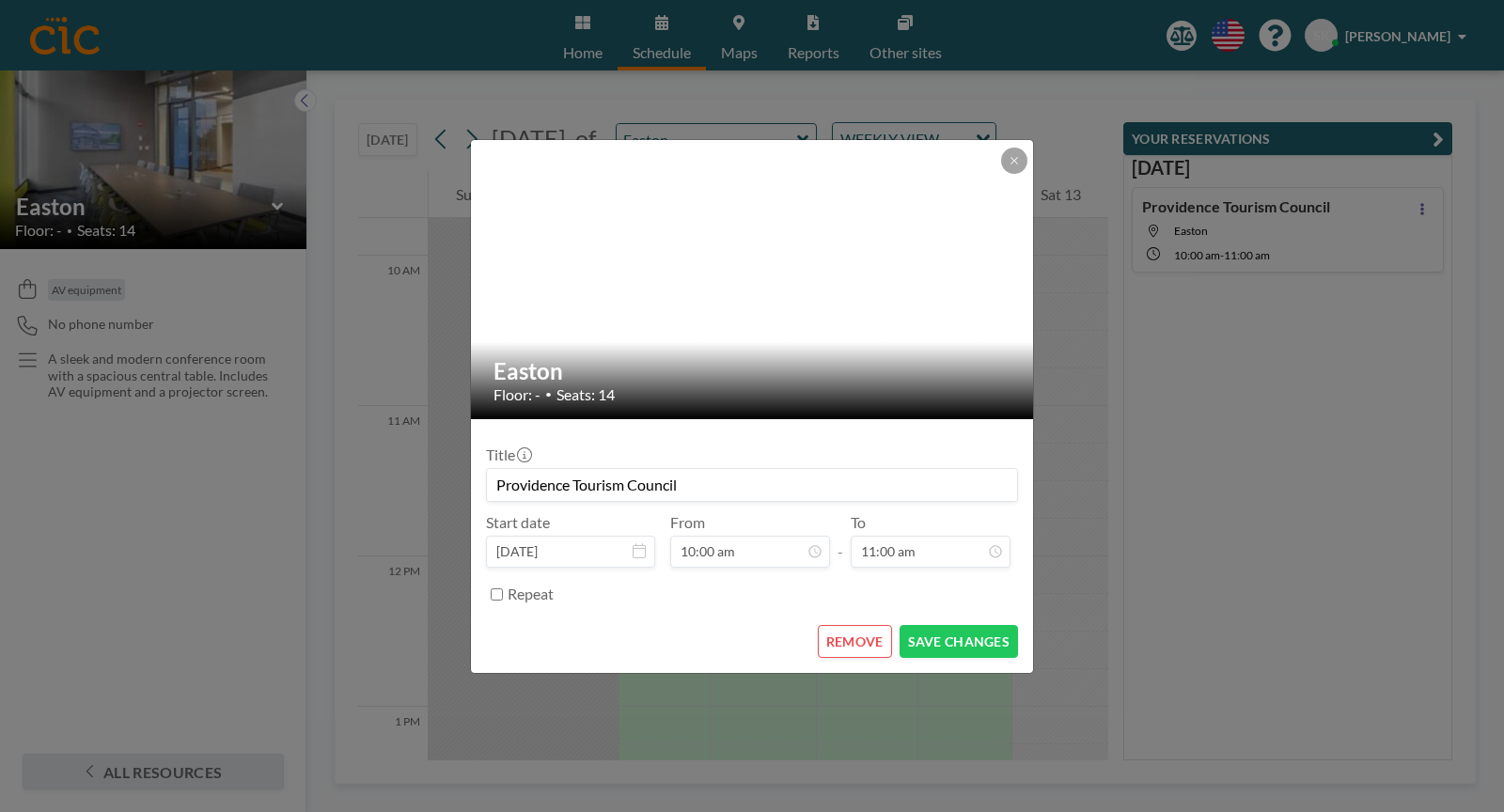
scroll to position [267, 0]
click at [1018, 164] on icon at bounding box center [1014, 160] width 11 height 11
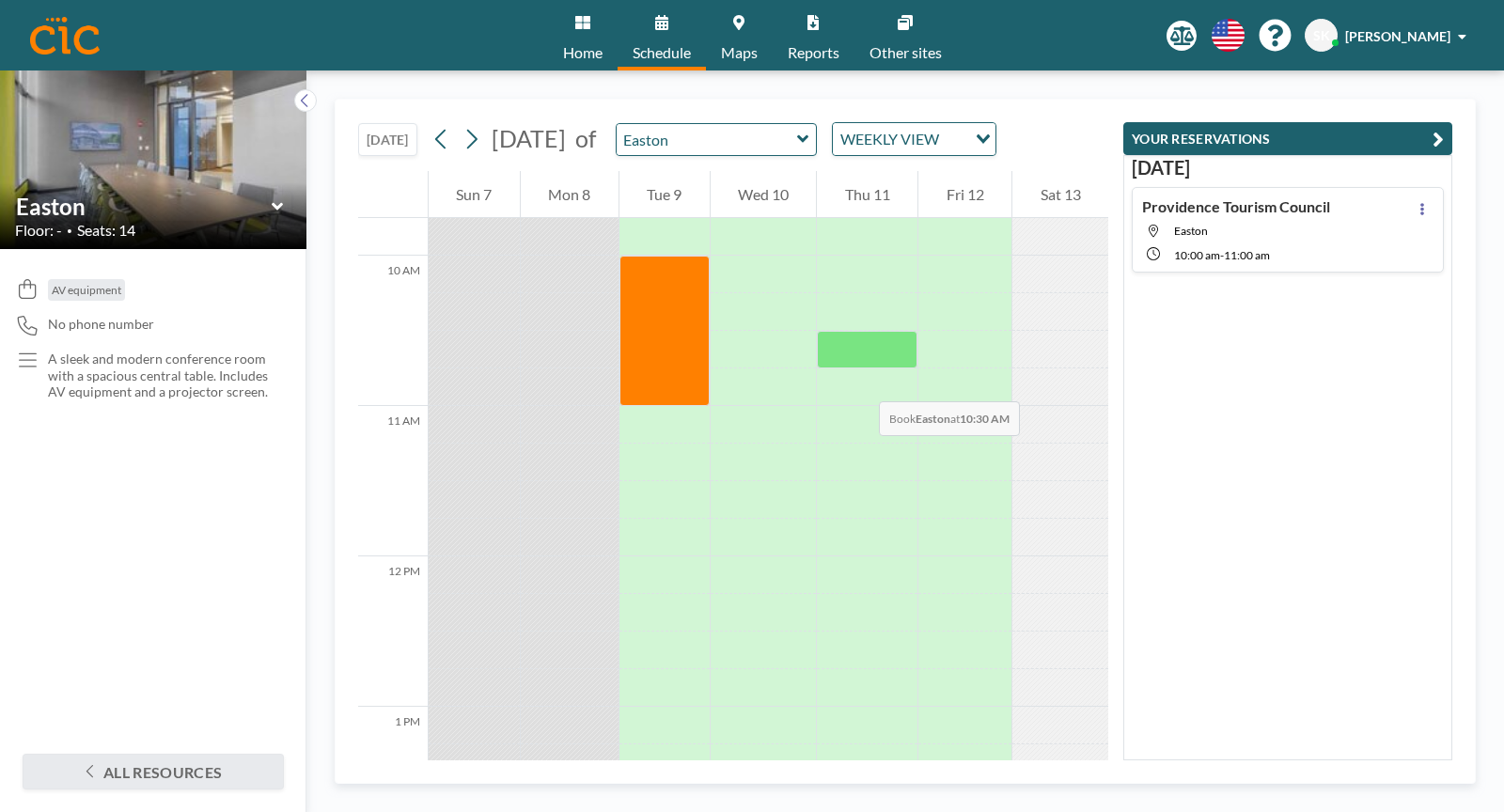
scroll to position [1422, 0]
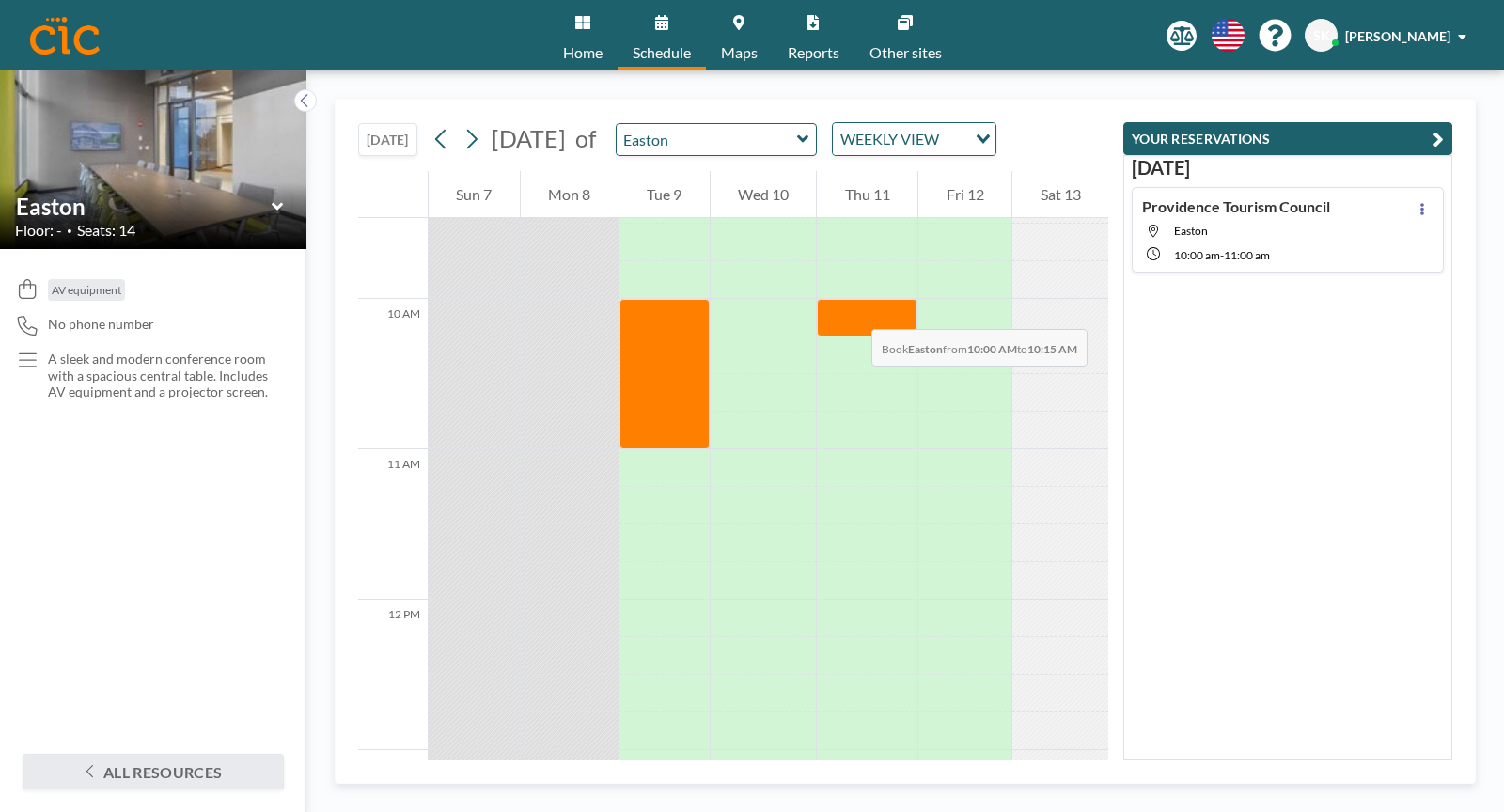
click at [852, 310] on div at bounding box center [866, 318] width 101 height 38
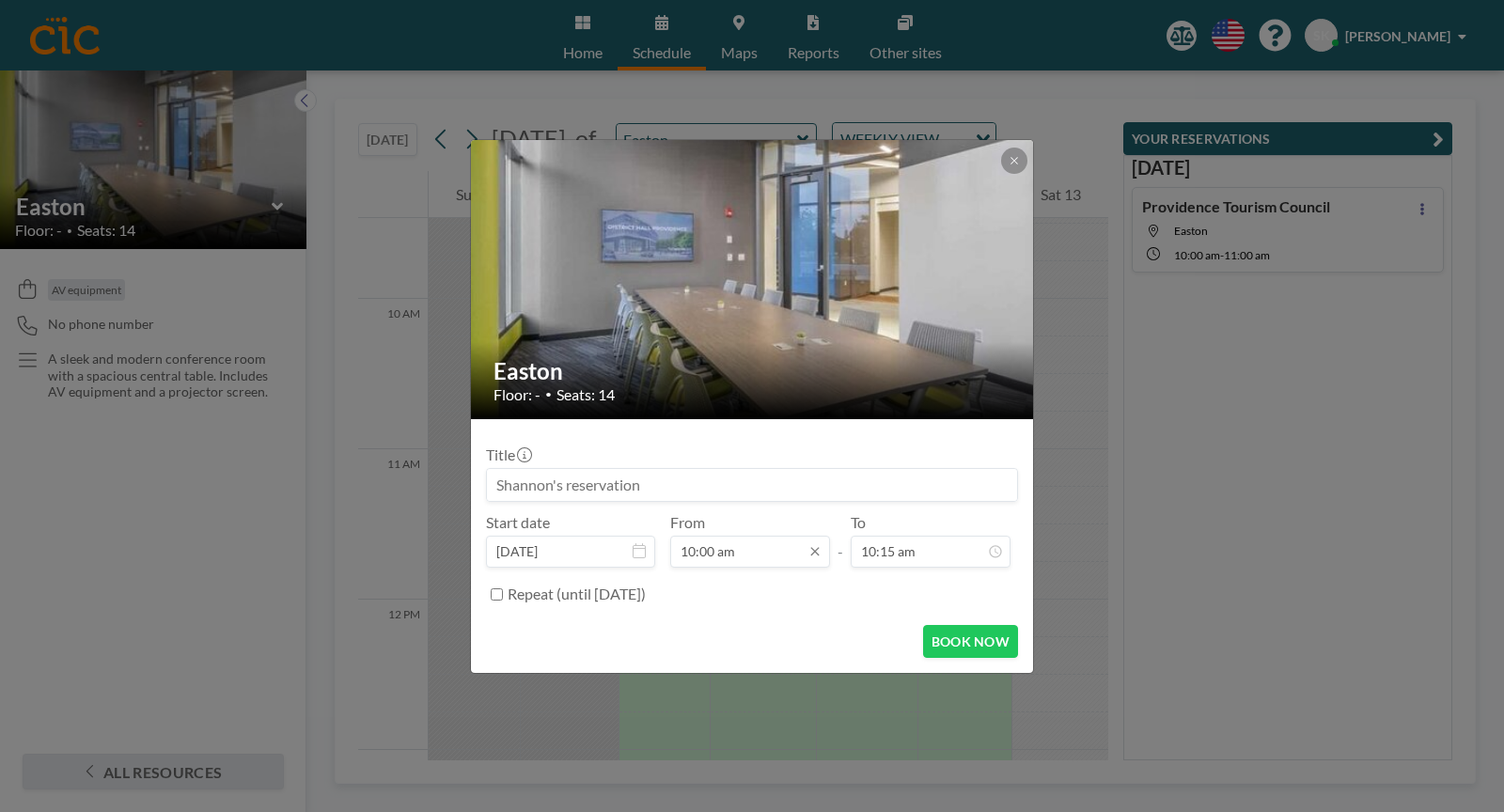
scroll to position [134, 0]
click at [1013, 158] on icon at bounding box center [1014, 160] width 11 height 11
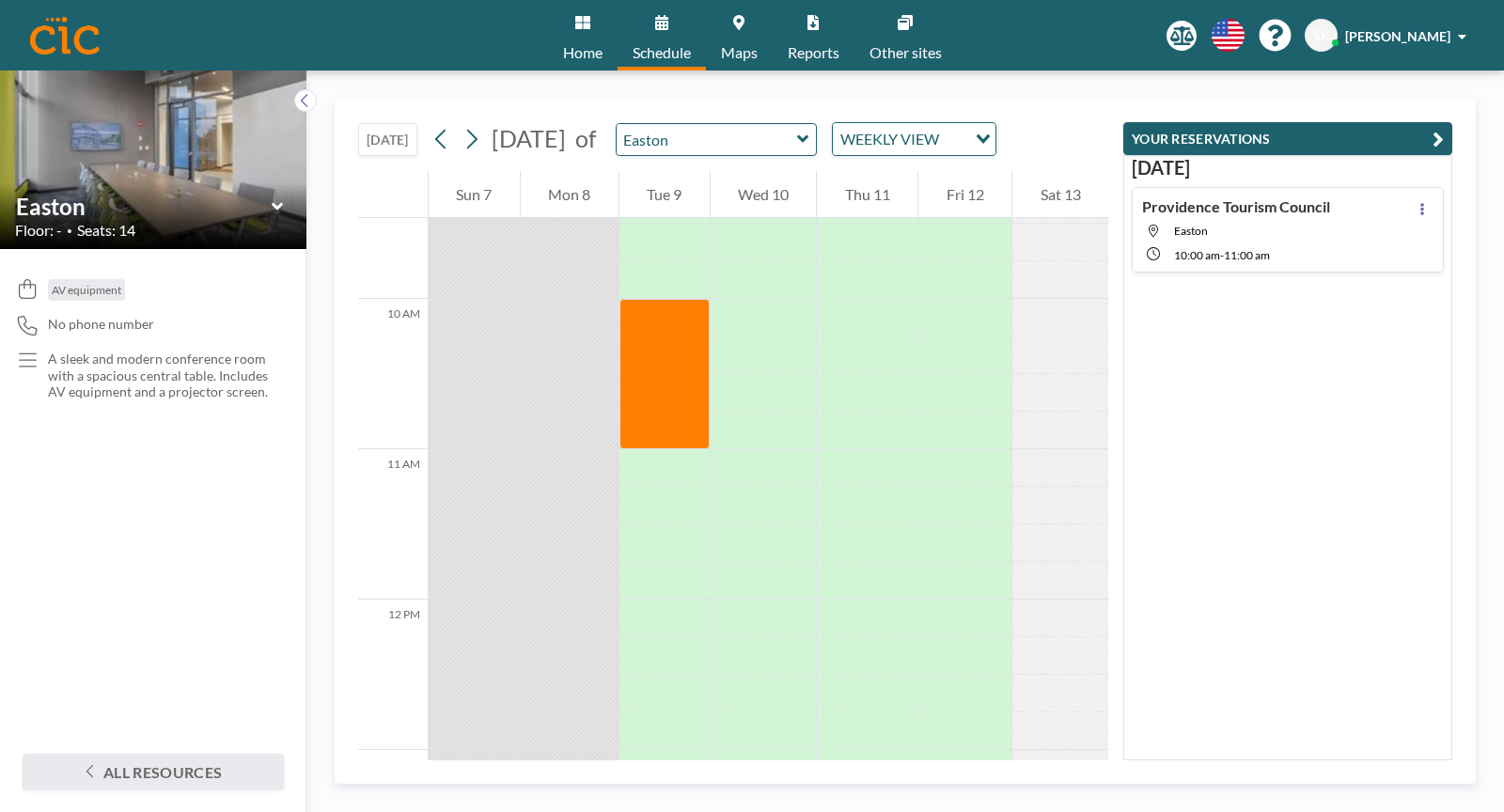
click at [661, 45] on span "Schedule" at bounding box center [662, 52] width 58 height 15
click at [567, 50] on span "Home" at bounding box center [583, 52] width 40 height 15
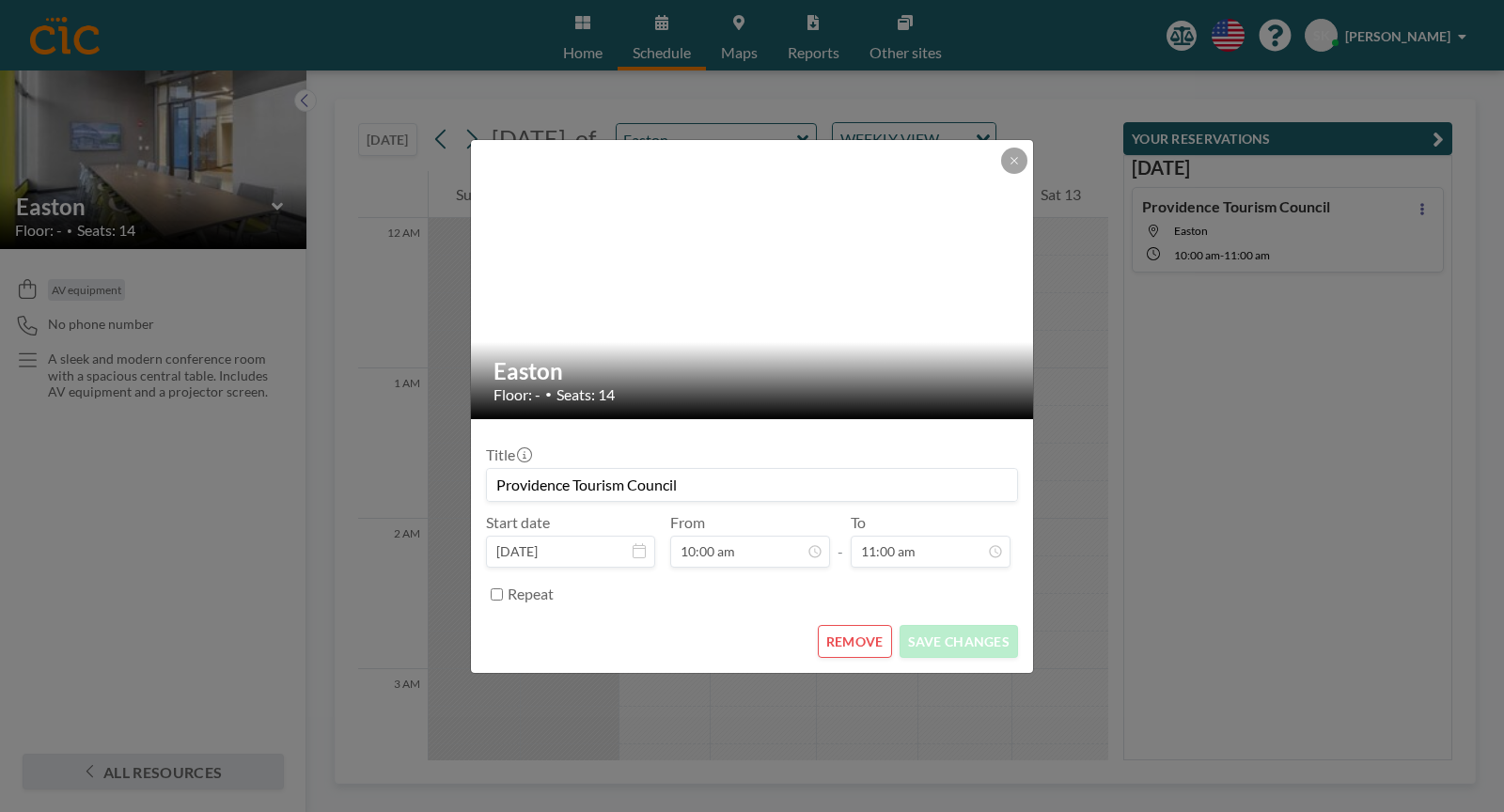
scroll to position [1465, 0]
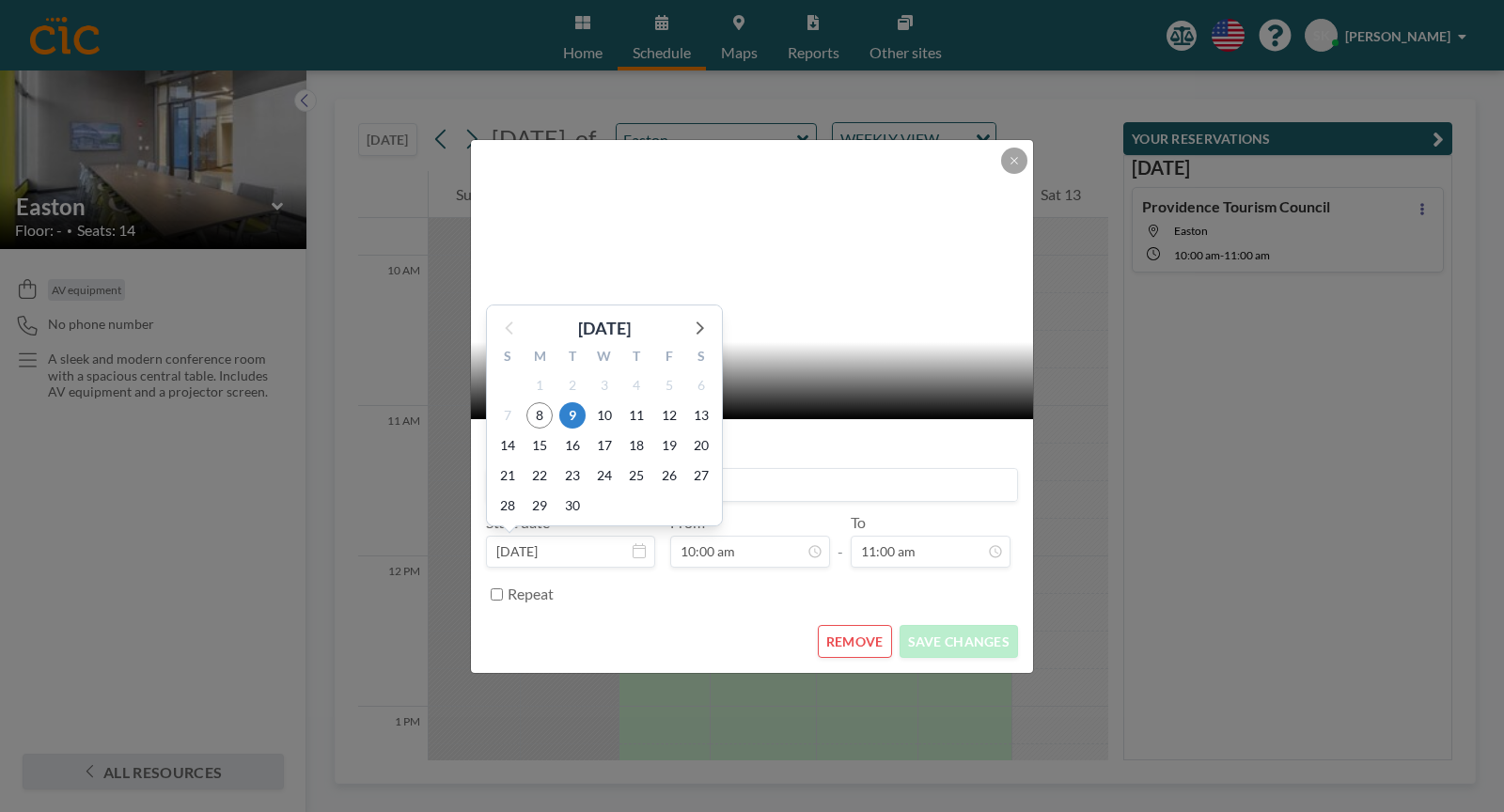
click at [563, 545] on input "[DATE]" at bounding box center [571, 552] width 170 height 32
click at [639, 419] on span "11" at bounding box center [636, 415] width 26 height 26
type input "[DATE]"
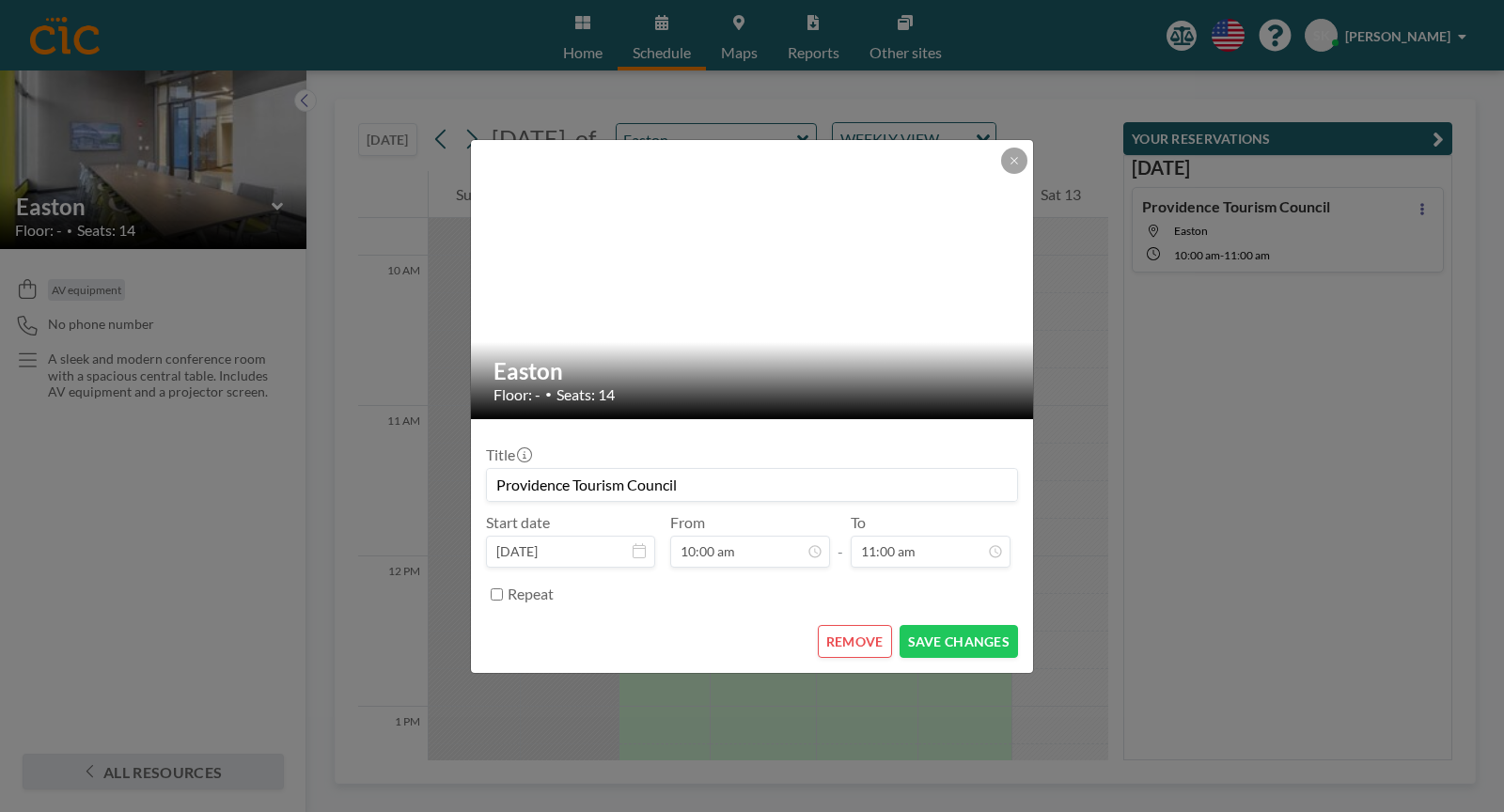
scroll to position [134, 0]
click at [974, 640] on button "SAVE CHANGES" at bounding box center [958, 640] width 119 height 33
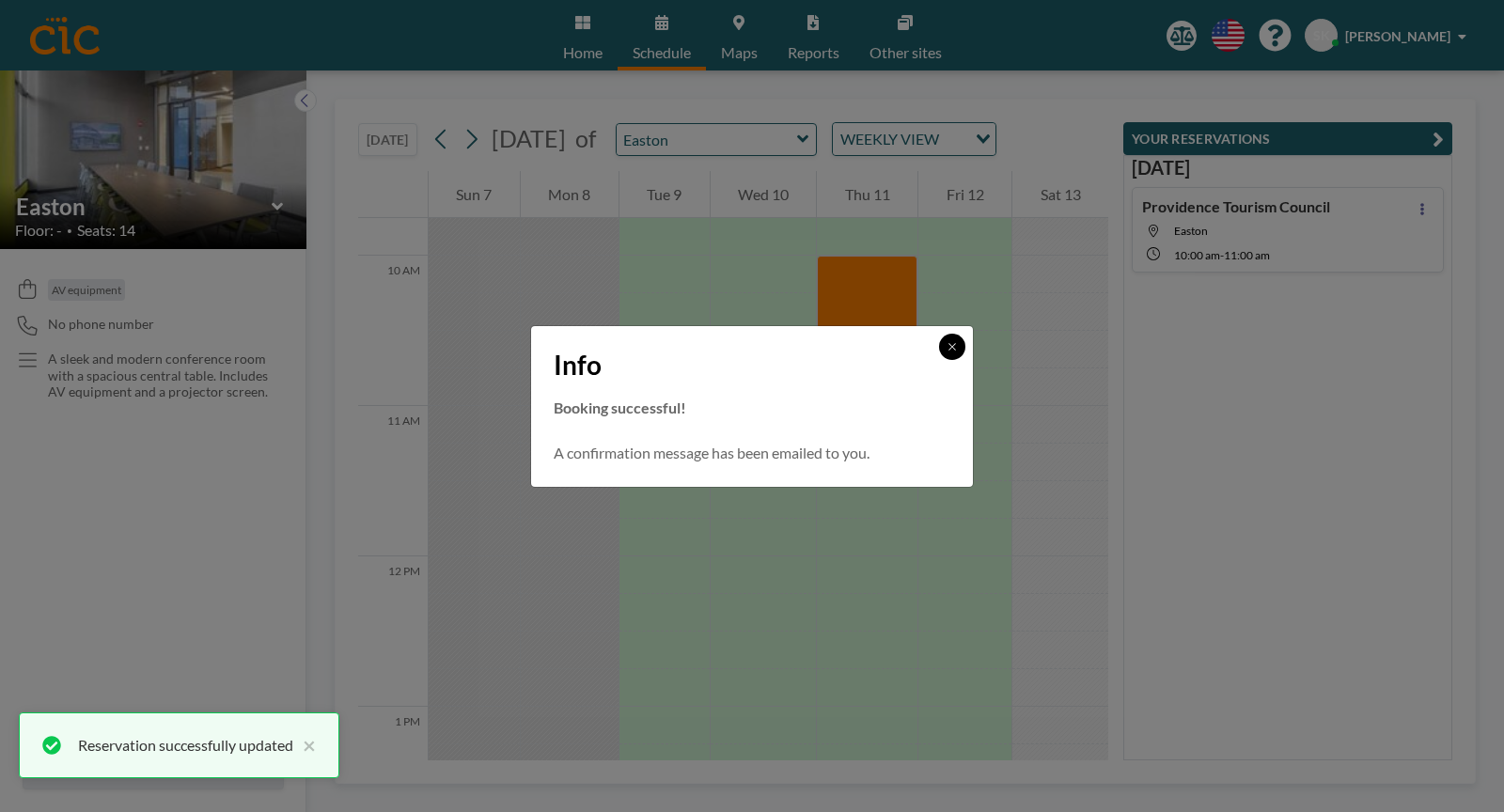
click at [957, 347] on icon at bounding box center [951, 346] width 11 height 11
